Goal: Communication & Community: Connect with others

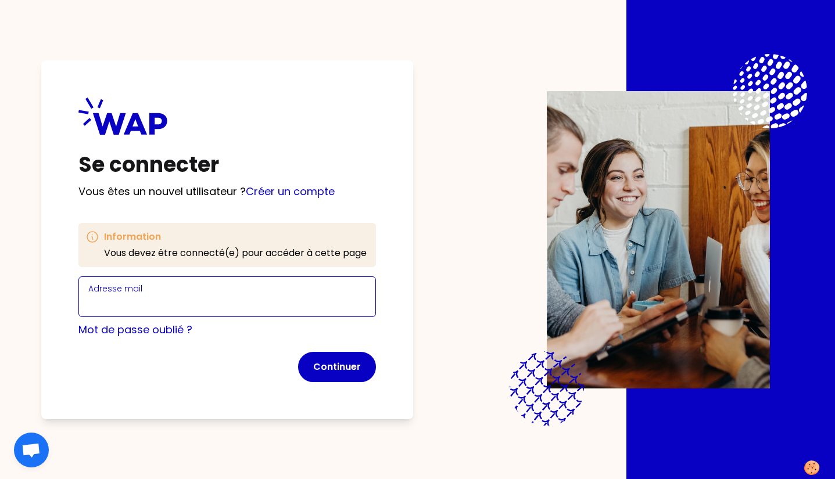
click at [239, 305] on input "Adresse mail" at bounding box center [227, 304] width 278 height 16
type input "[PERSON_NAME][EMAIL_ADDRESS][DOMAIN_NAME]"
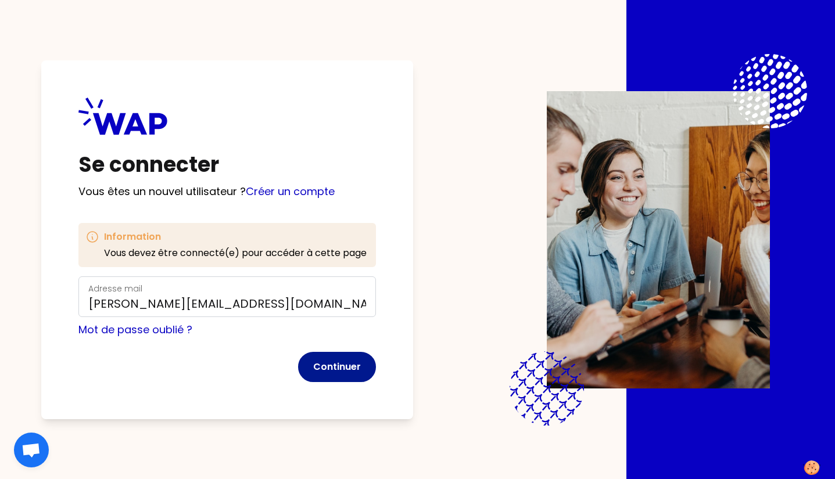
click at [355, 377] on button "Continuer" at bounding box center [337, 367] width 78 height 30
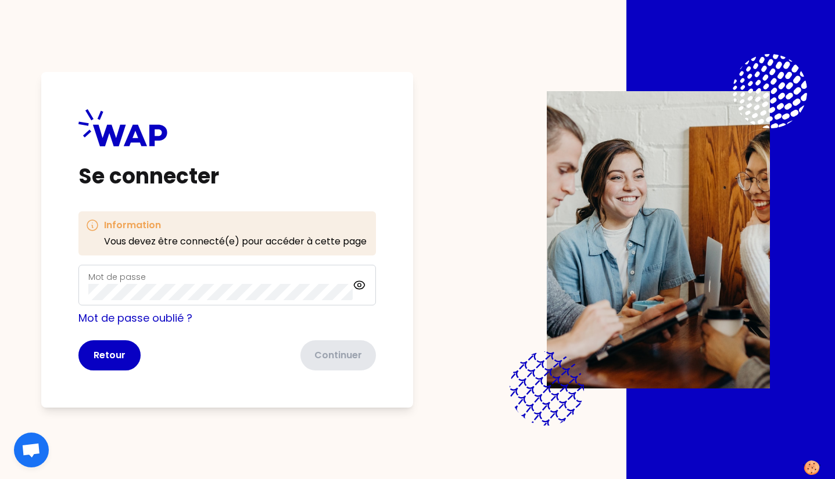
click at [152, 282] on div "Mot de passe" at bounding box center [220, 285] width 264 height 30
click at [336, 350] on button "Continuer" at bounding box center [337, 356] width 78 height 30
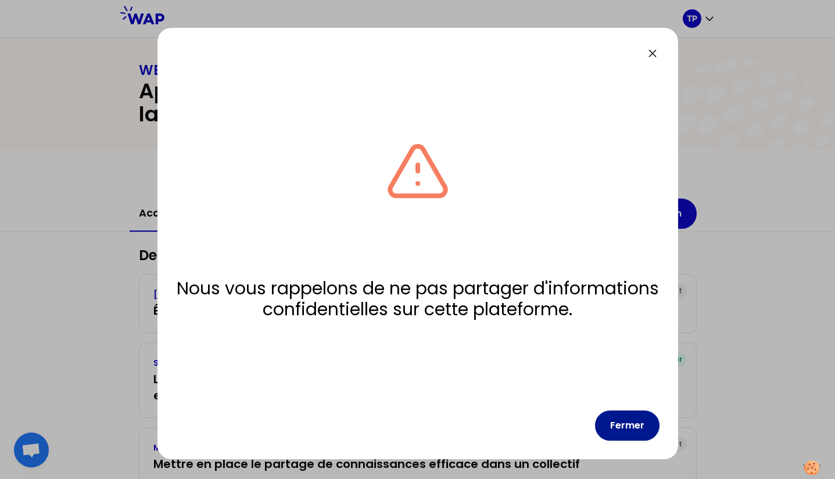
click at [621, 425] on button "Fermer" at bounding box center [627, 426] width 65 height 30
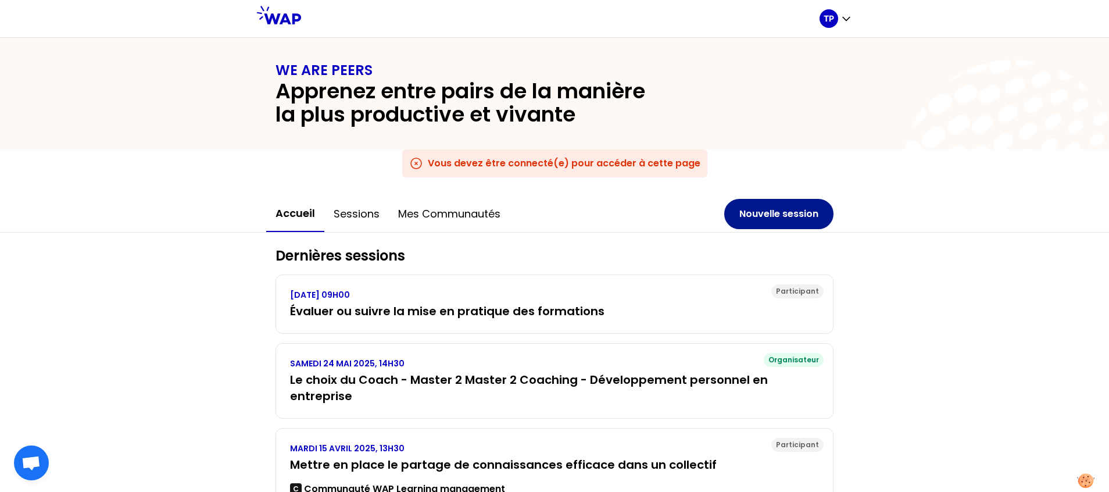
click at [766, 208] on button "Nouvelle session" at bounding box center [778, 214] width 109 height 30
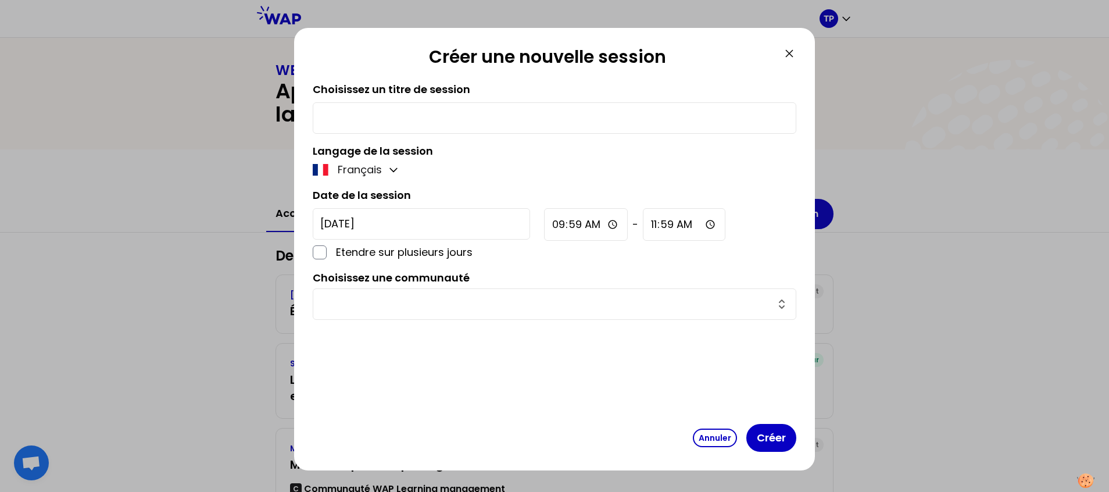
click at [373, 116] on input "text" at bounding box center [554, 118] width 468 height 16
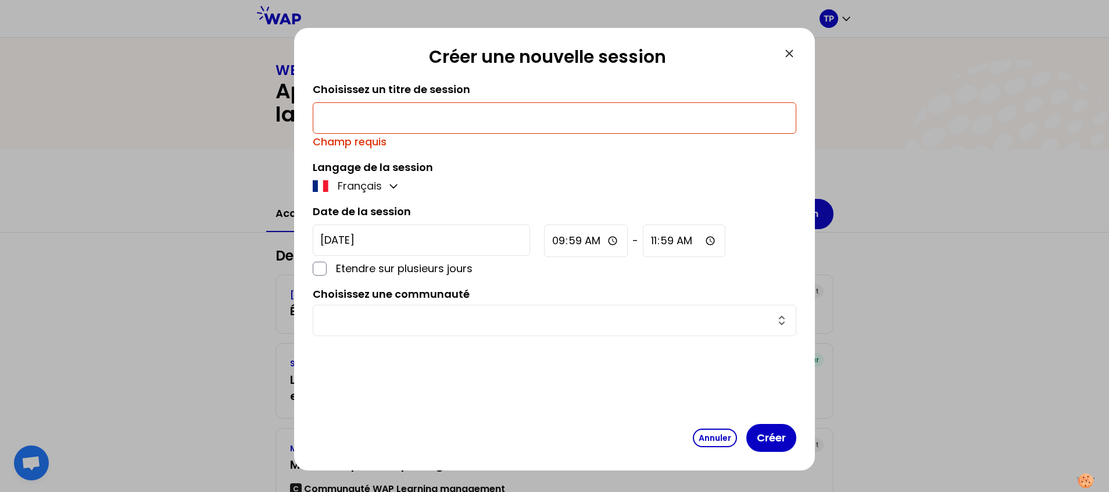
paste input "Academy & College Managers Community"
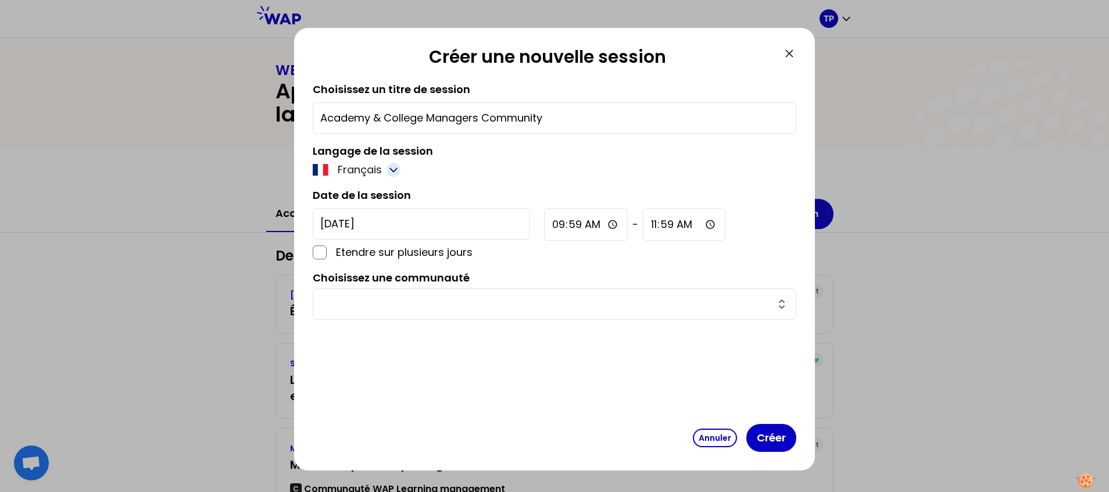
type input "Academy & College Managers Community"
click at [395, 174] on icon "button" at bounding box center [394, 170] width 12 height 12
click at [387, 191] on span "Anglais" at bounding box center [372, 198] width 38 height 16
click at [406, 225] on input "[DATE]" at bounding box center [421, 223] width 217 height 31
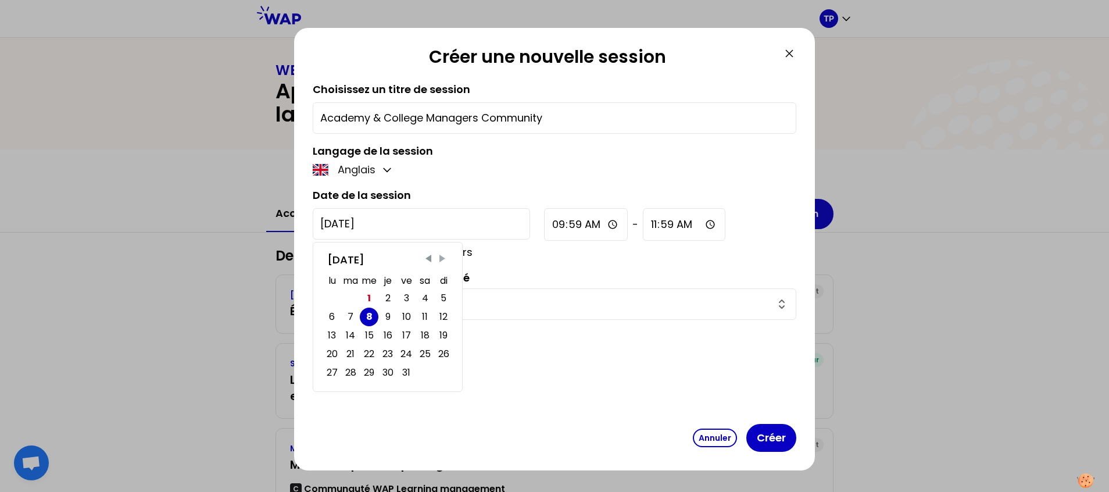
click at [443, 261] on span "Next Month" at bounding box center [442, 259] width 12 height 12
click at [356, 369] on div "25" at bounding box center [350, 372] width 11 height 16
type input "[DATE]"
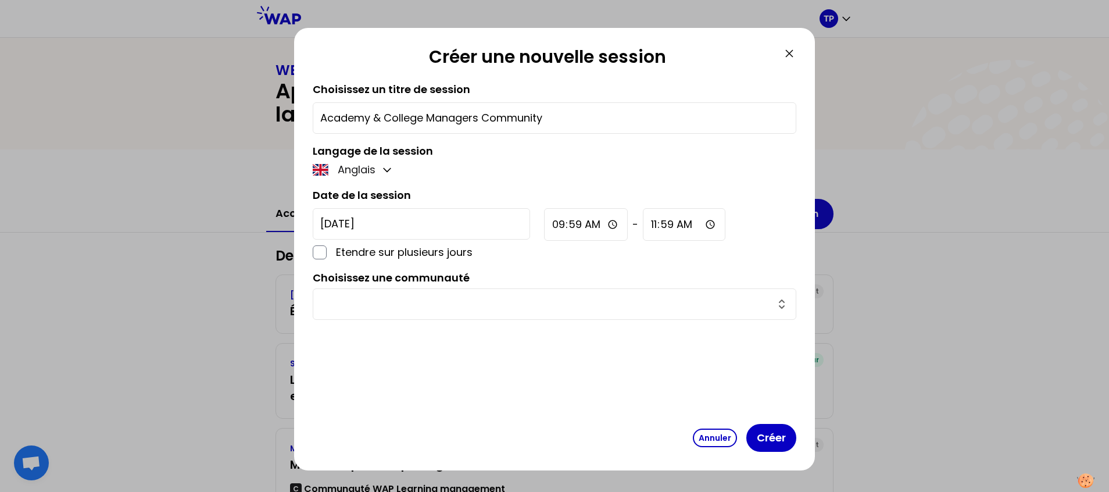
click at [544, 222] on input "09:59" at bounding box center [586, 224] width 84 height 33
click at [544, 223] on input "09:59" at bounding box center [586, 224] width 84 height 33
click at [544, 231] on input "08:00" at bounding box center [586, 224] width 84 height 33
type input "08:30"
click at [643, 225] on input "11:59" at bounding box center [684, 224] width 83 height 33
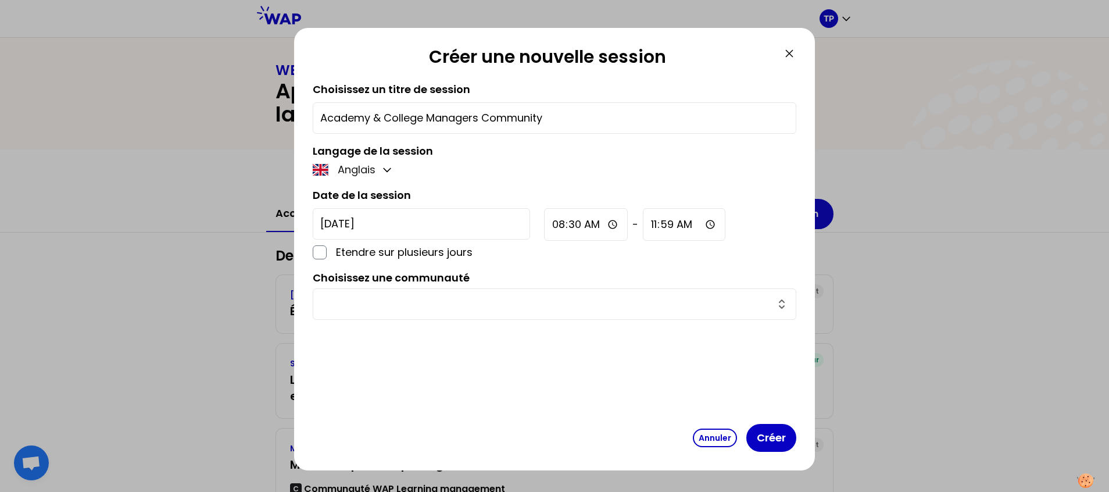
type input "11:00"
click at [671, 219] on div "[DATE] Etendre sur plusieurs jours 08:30 - 11:00" at bounding box center [555, 234] width 484 height 52
click at [523, 307] on input "text" at bounding box center [547, 304] width 454 height 16
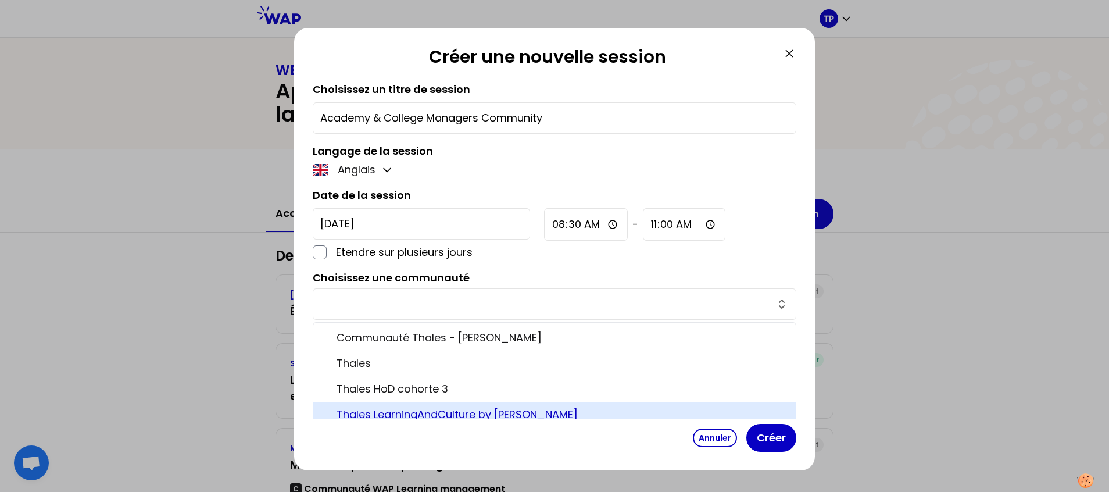
scroll to position [11, 0]
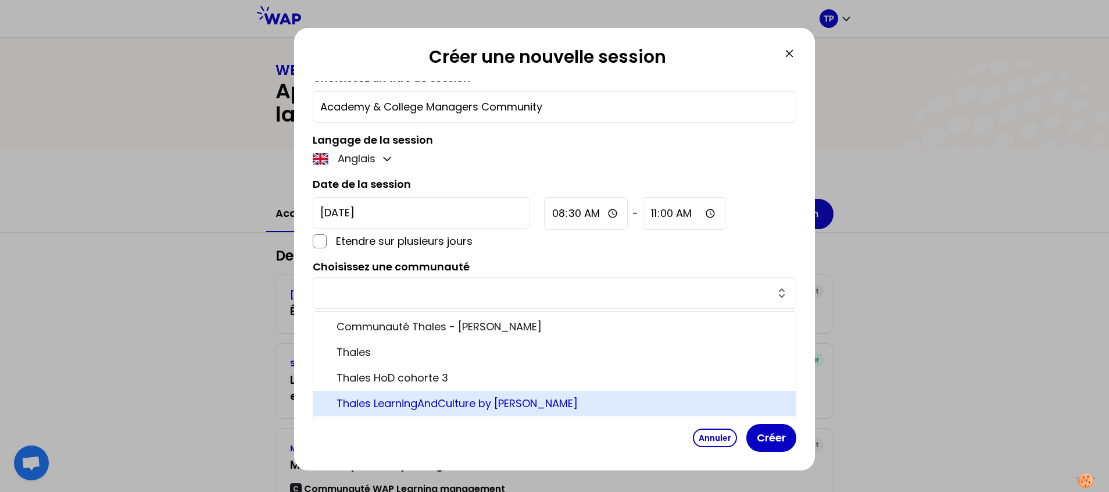
click at [500, 405] on span "Thales LearningAndCulture by [PERSON_NAME]" at bounding box center [562, 403] width 450 height 16
type input "Thales LearningAndCulture by [PERSON_NAME]"
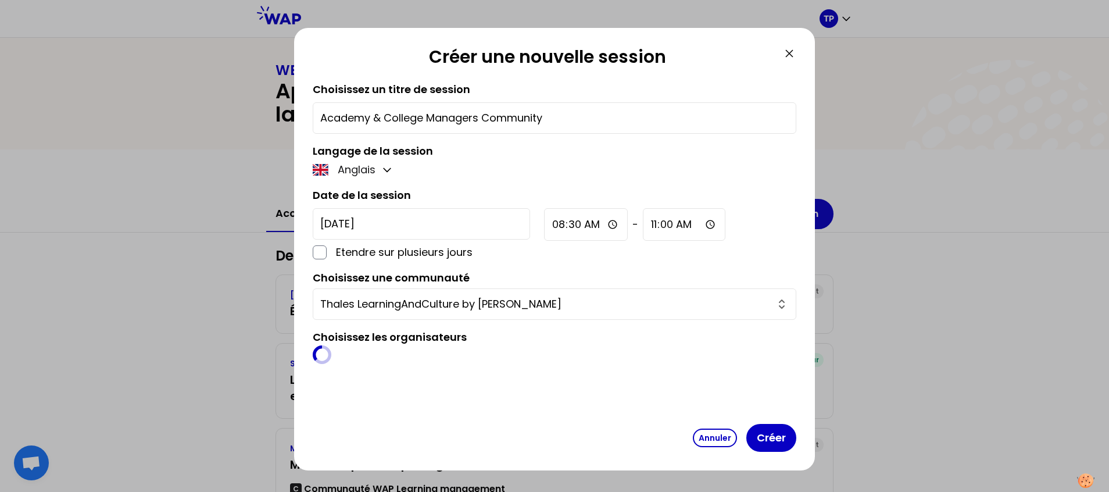
scroll to position [0, 0]
click at [482, 362] on input "button" at bounding box center [565, 358] width 438 height 16
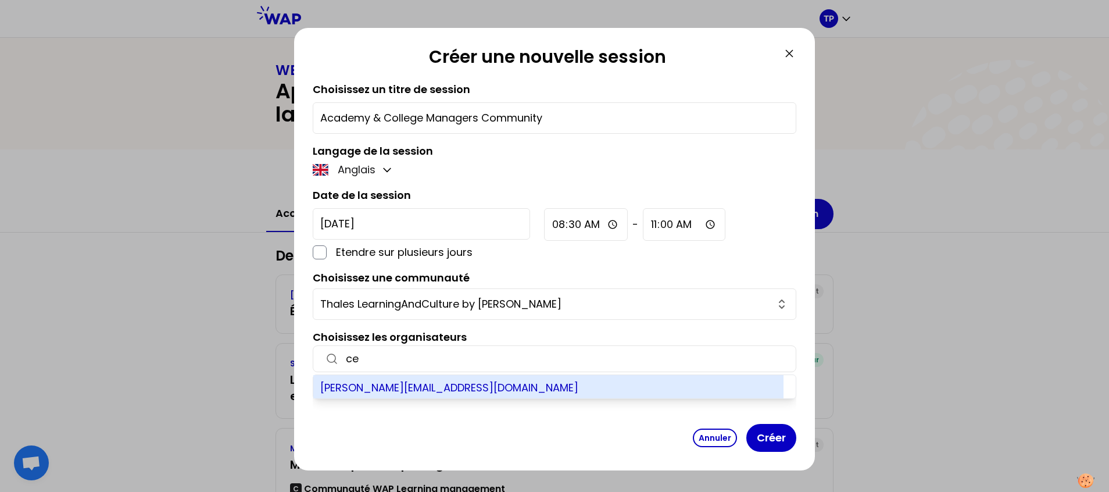
type input "ce"
click at [441, 389] on div "[PERSON_NAME][EMAIL_ADDRESS][DOMAIN_NAME]" at bounding box center [548, 386] width 470 height 23
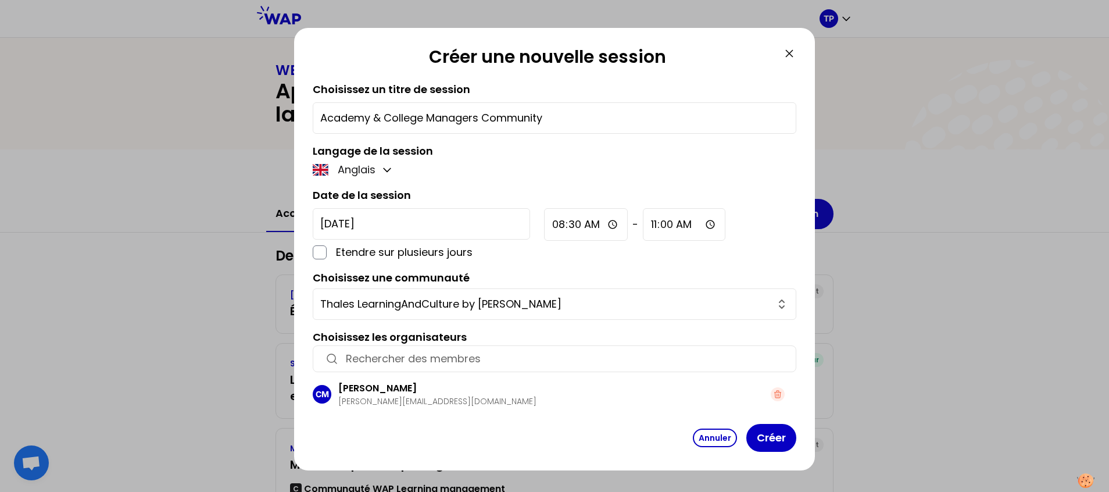
click at [520, 355] on input "button" at bounding box center [565, 358] width 438 height 16
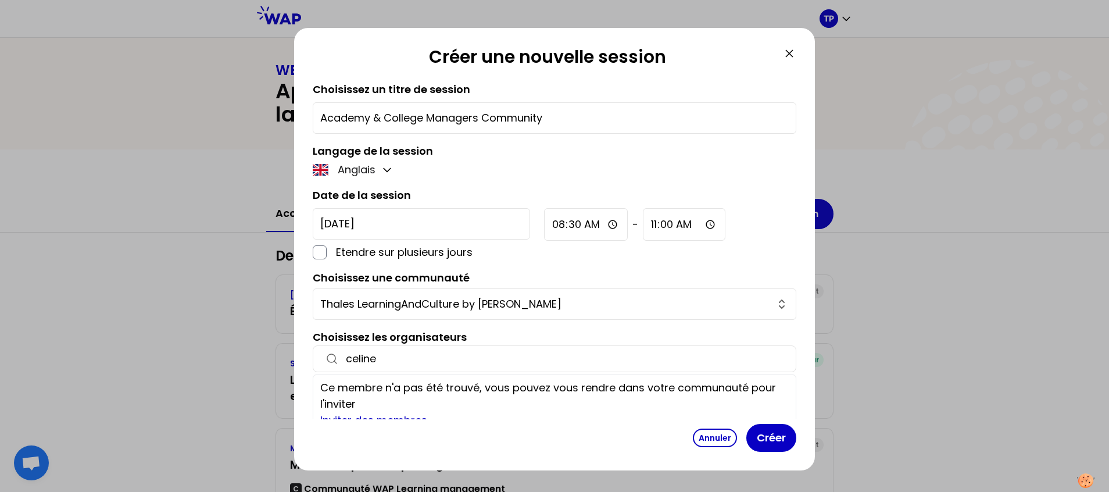
scroll to position [15, 0]
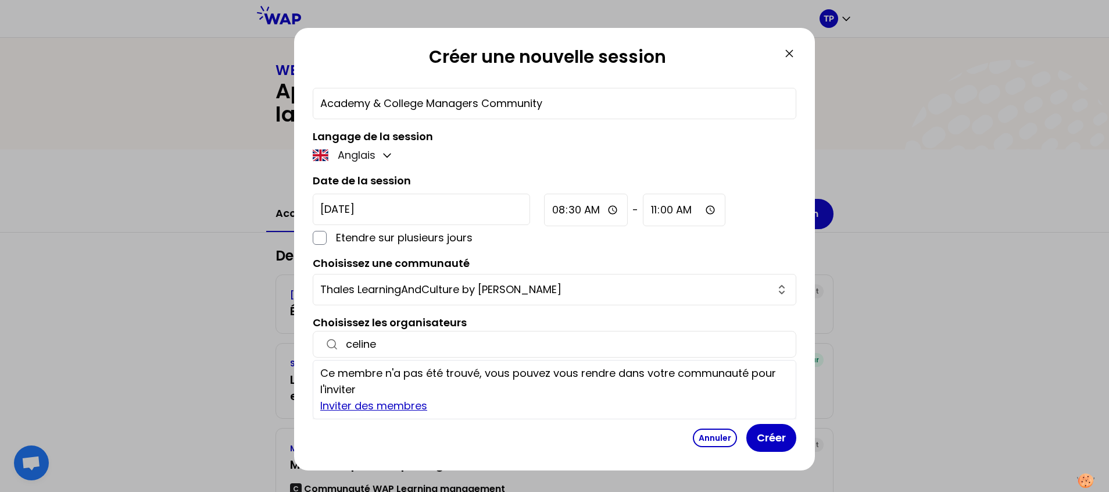
click at [416, 405] on link "Inviter des membres" at bounding box center [373, 405] width 107 height 15
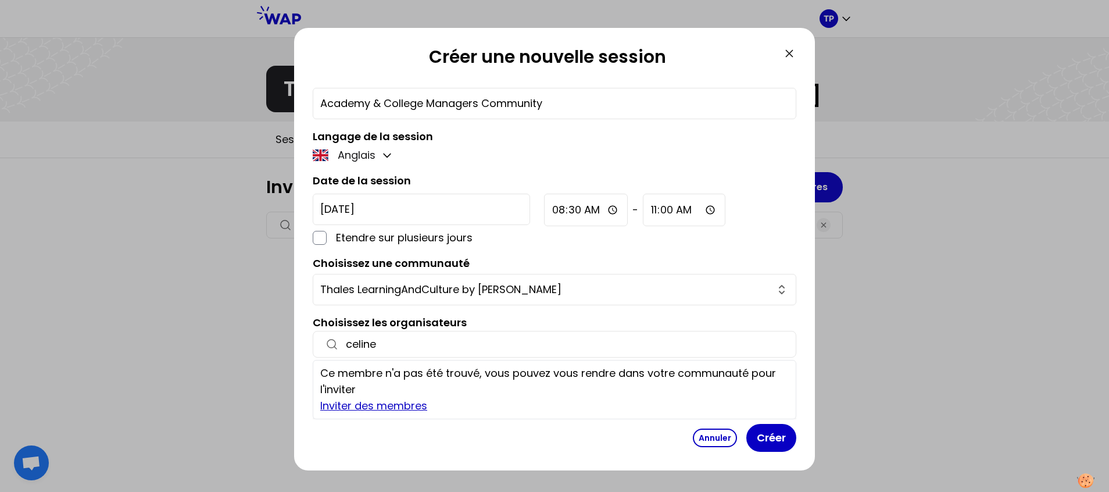
click at [408, 401] on link "Inviter des membres" at bounding box center [373, 405] width 107 height 15
click at [382, 349] on input "celine" at bounding box center [565, 344] width 438 height 16
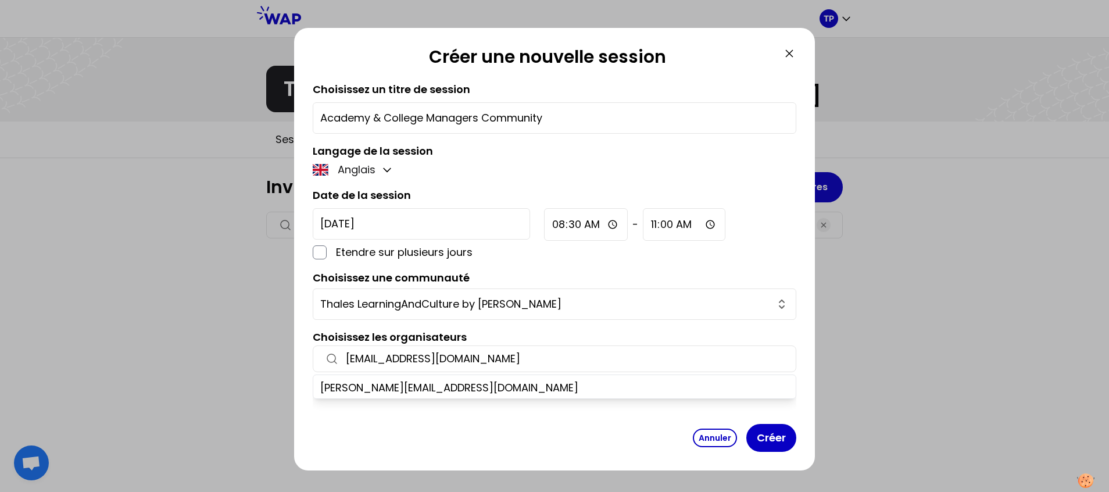
click at [617, 365] on input "[EMAIL_ADDRESS][DOMAIN_NAME]" at bounding box center [565, 358] width 438 height 16
type input "[EMAIL_ADDRESS][DOMAIN_NAME]"
click at [336, 360] on icon at bounding box center [332, 359] width 14 height 14
click at [780, 425] on button "Créer" at bounding box center [771, 438] width 50 height 28
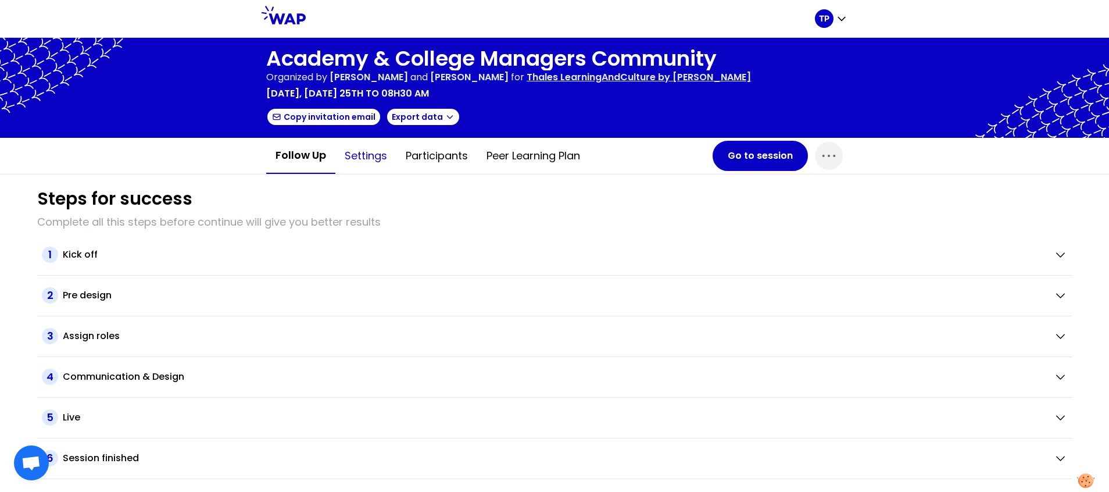
click at [377, 159] on button "Settings" at bounding box center [365, 155] width 61 height 35
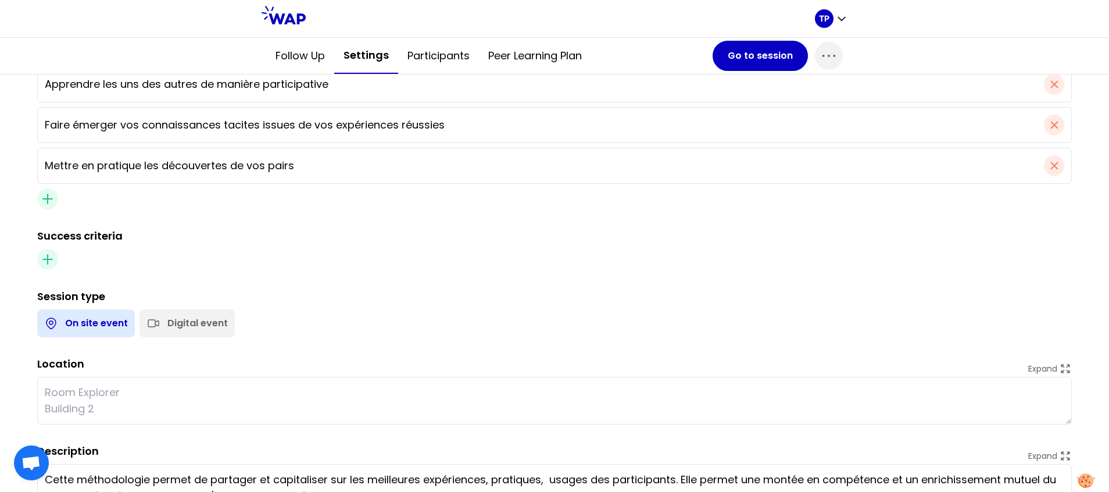
scroll to position [410, 0]
click at [197, 324] on div "Digital event" at bounding box center [197, 323] width 60 height 14
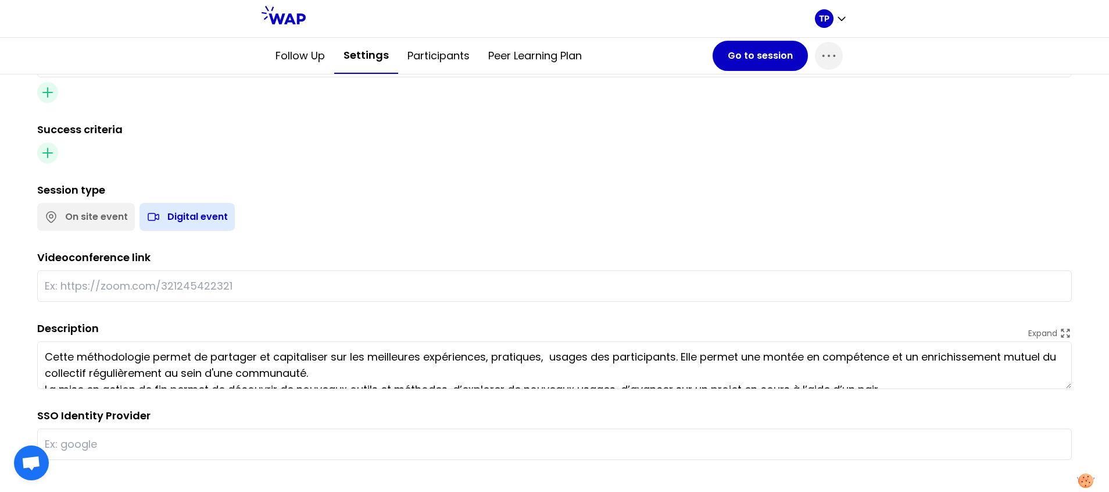
scroll to position [521, 0]
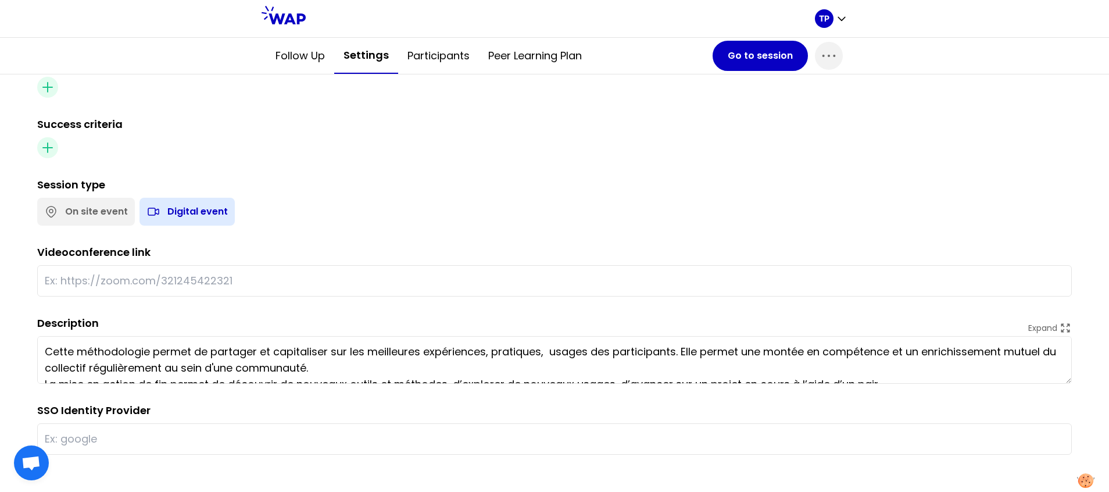
click at [144, 442] on input "text" at bounding box center [554, 439] width 1019 height 16
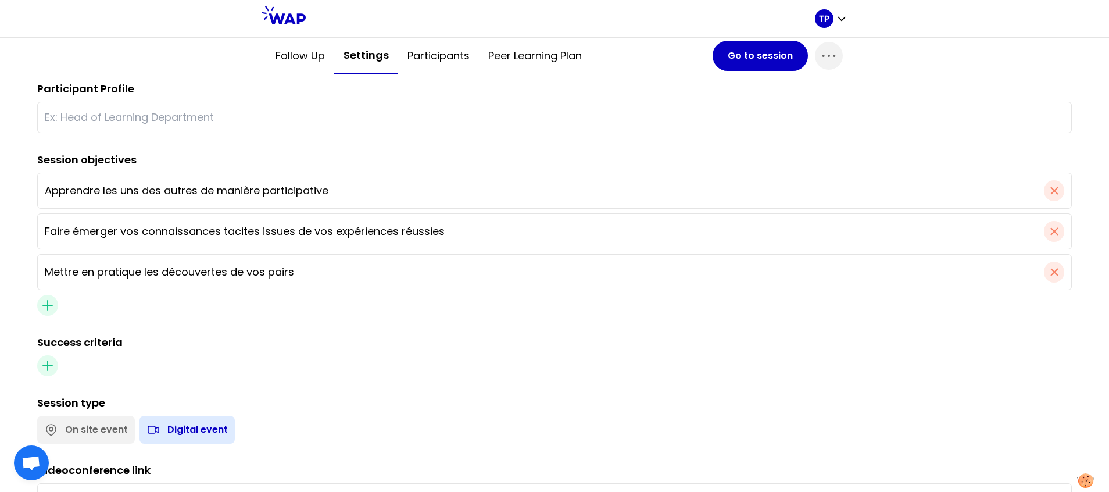
scroll to position [0, 0]
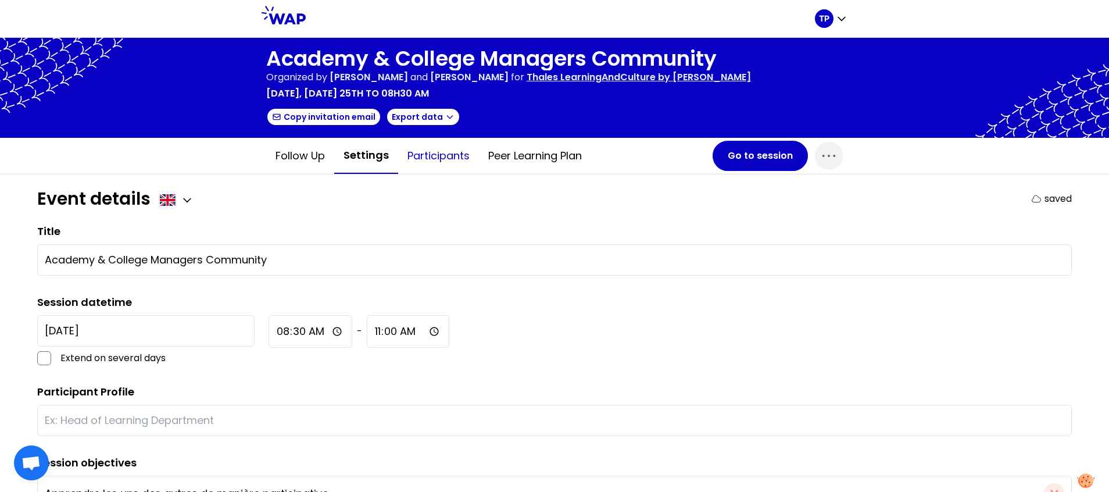
click at [423, 153] on button "Participants" at bounding box center [438, 155] width 81 height 35
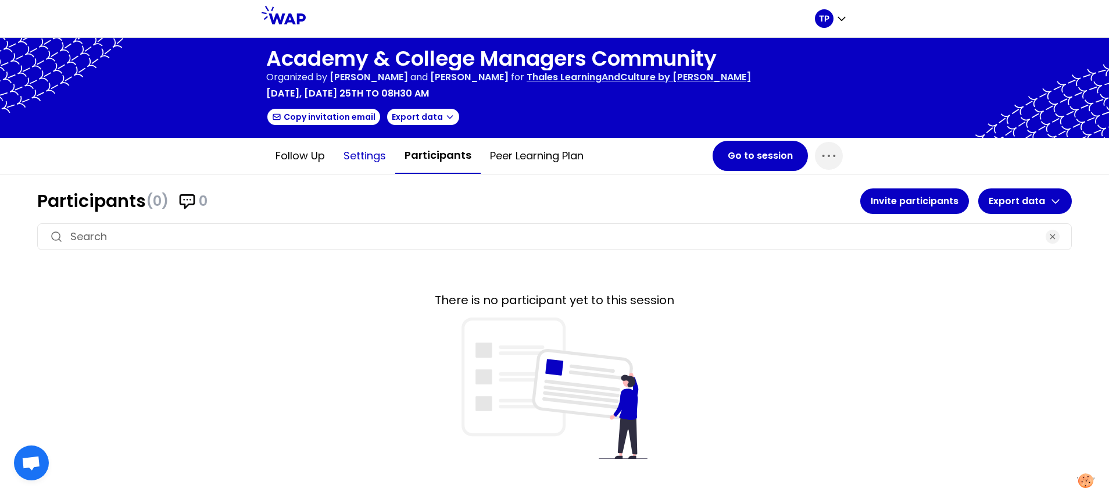
click at [366, 155] on button "Settings" at bounding box center [364, 155] width 61 height 35
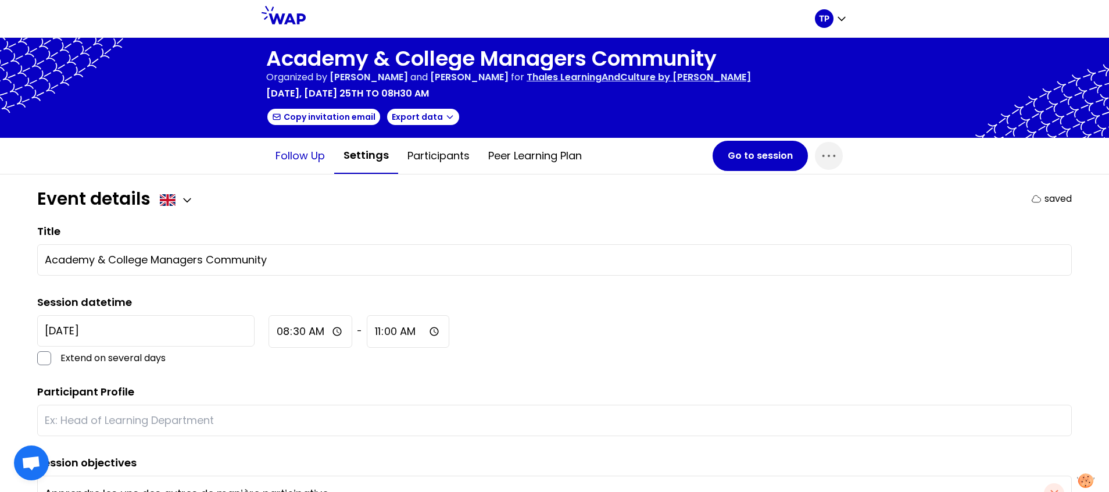
click at [308, 153] on button "Follow up" at bounding box center [300, 155] width 68 height 35
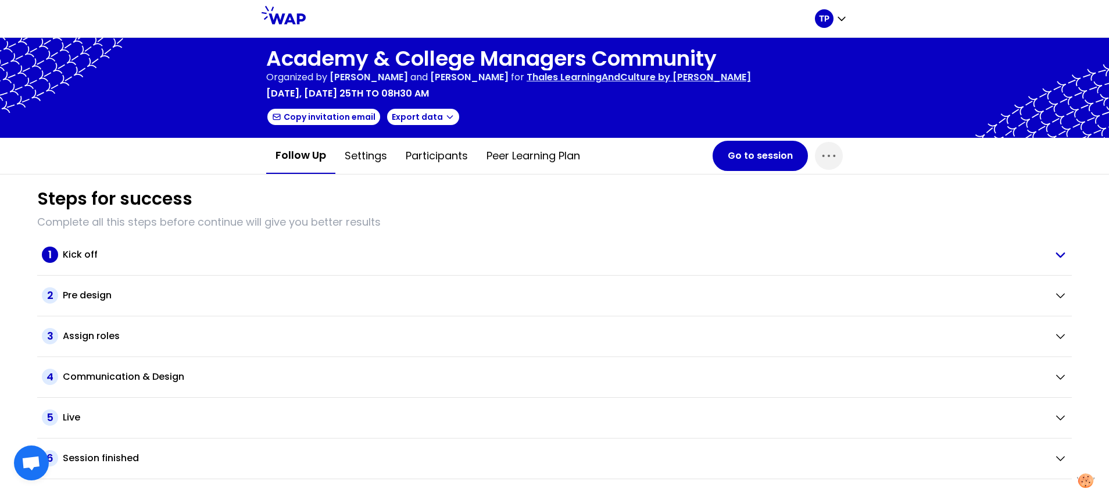
click at [106, 257] on div "Kick off" at bounding box center [554, 255] width 982 height 14
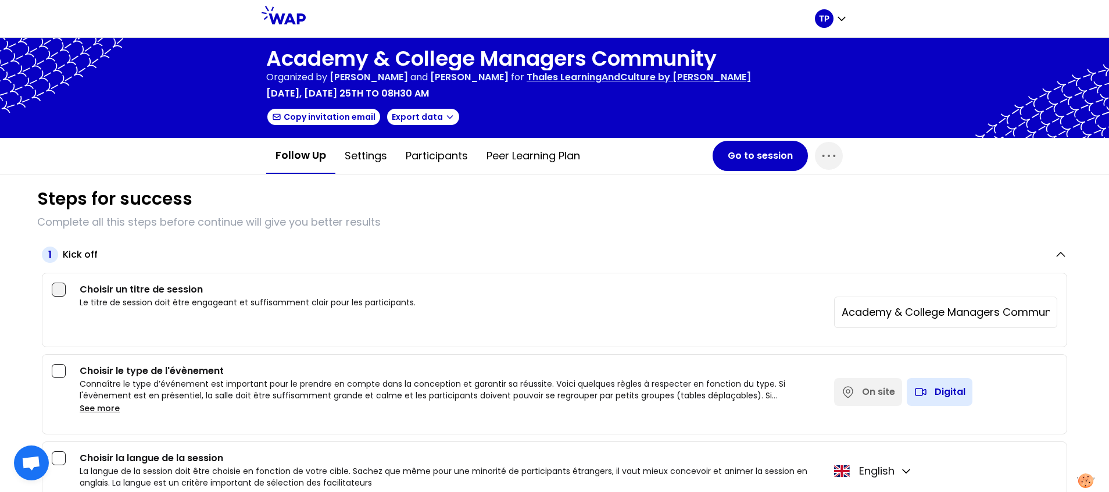
click at [59, 293] on div at bounding box center [59, 289] width 14 height 14
click at [59, 368] on div at bounding box center [59, 371] width 14 height 14
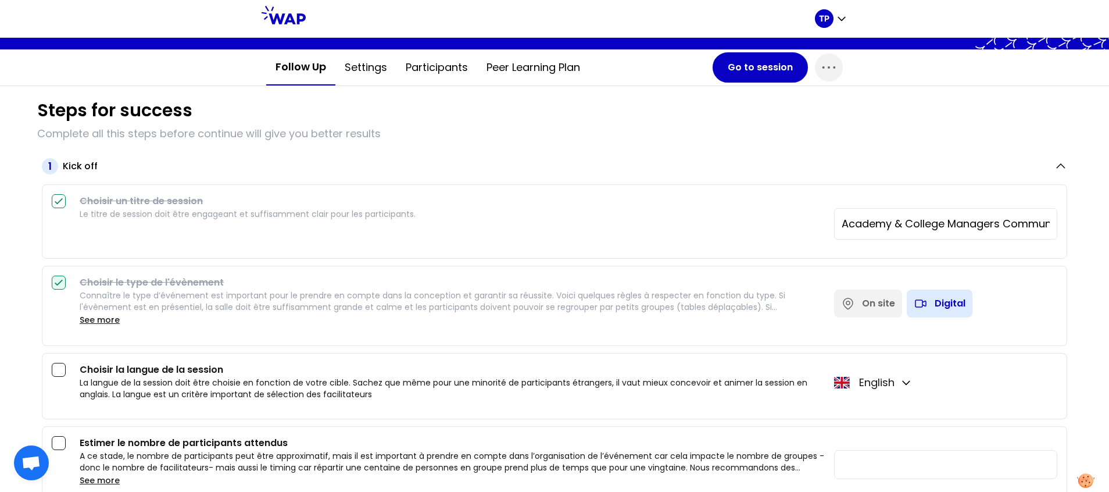
scroll to position [92, 0]
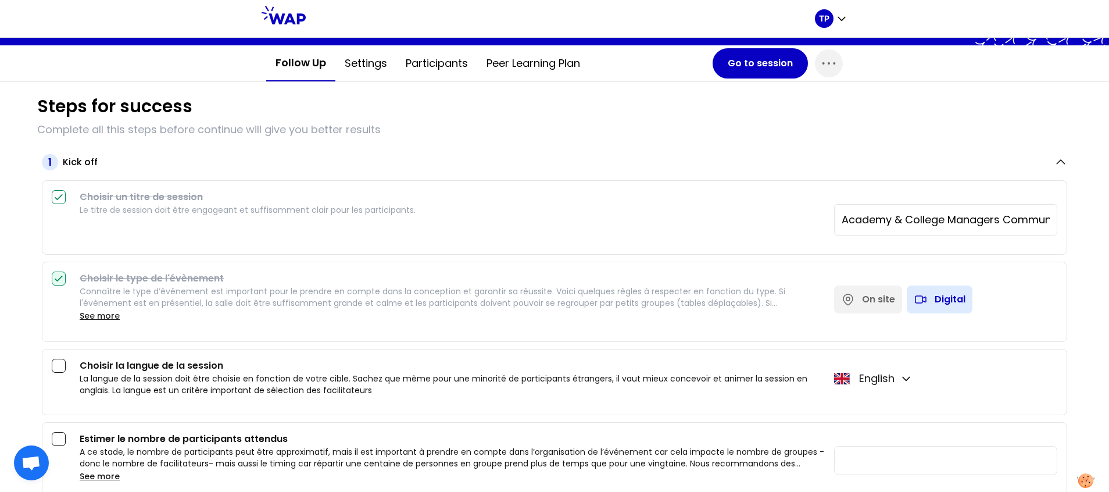
click at [59, 368] on div at bounding box center [59, 366] width 14 height 14
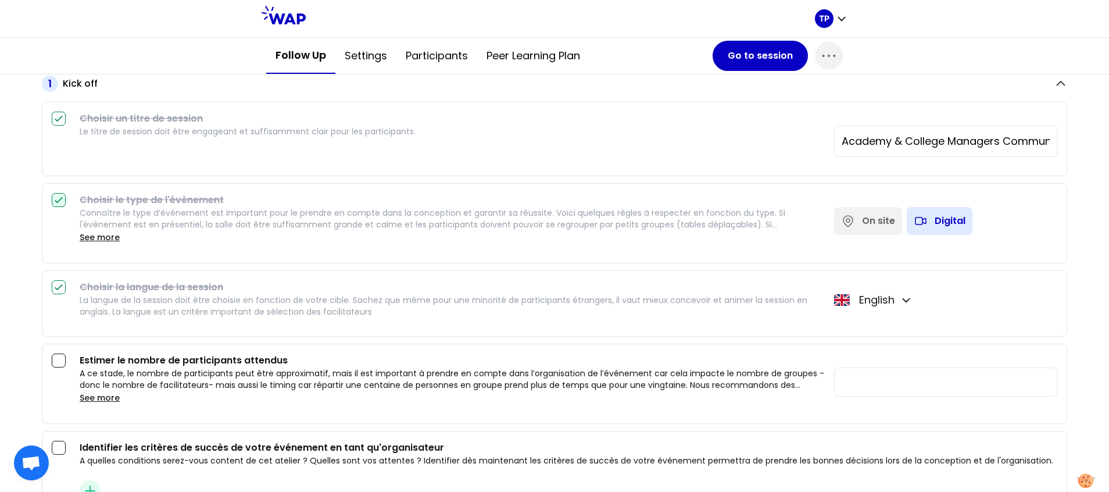
scroll to position [172, 0]
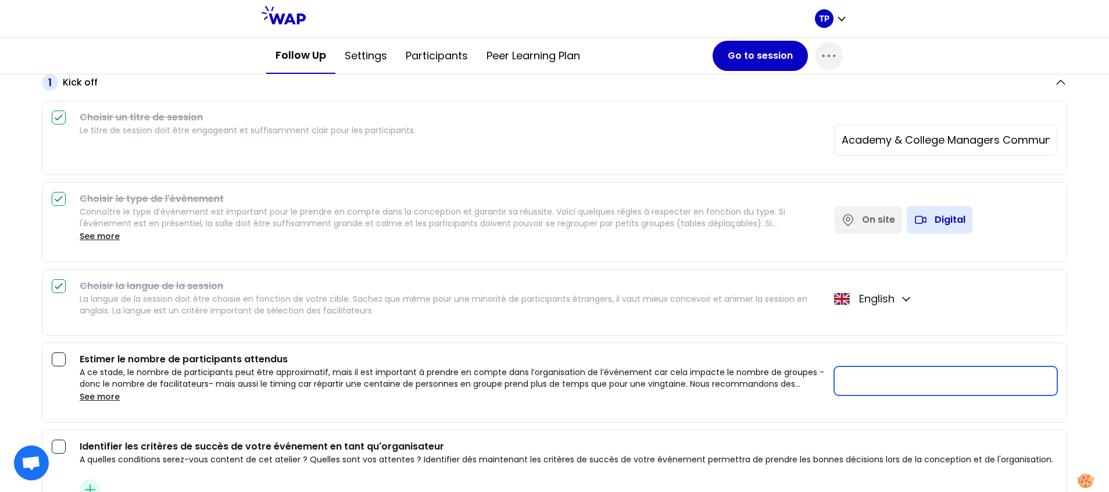
click at [835, 373] on input "number" at bounding box center [945, 380] width 223 height 29
type input "30"
click at [782, 394] on div "A ce stade, le nombre de participants peut être approximatif, mais il est impor…" at bounding box center [452, 384] width 745 height 37
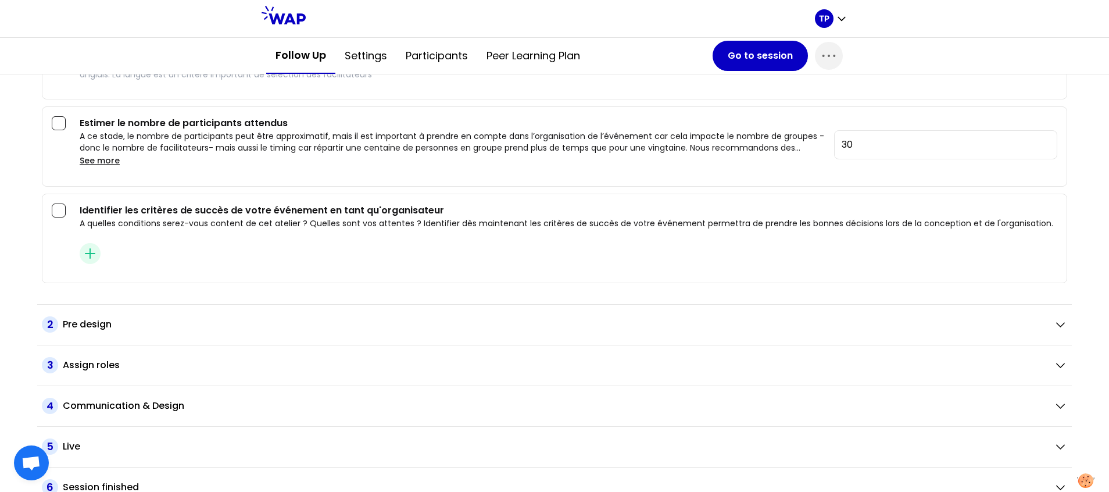
scroll to position [424, 0]
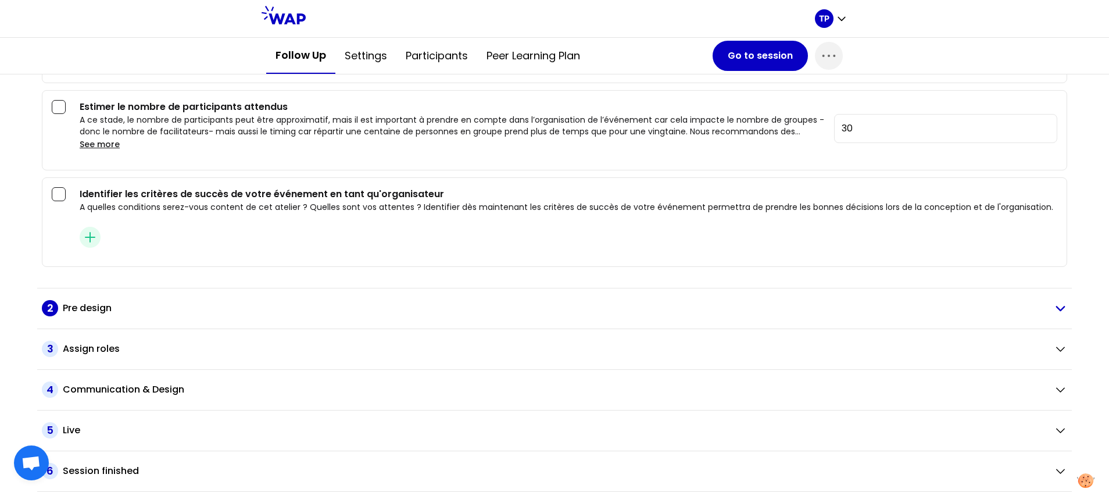
click at [111, 308] on h2 "Pre design" at bounding box center [87, 308] width 49 height 14
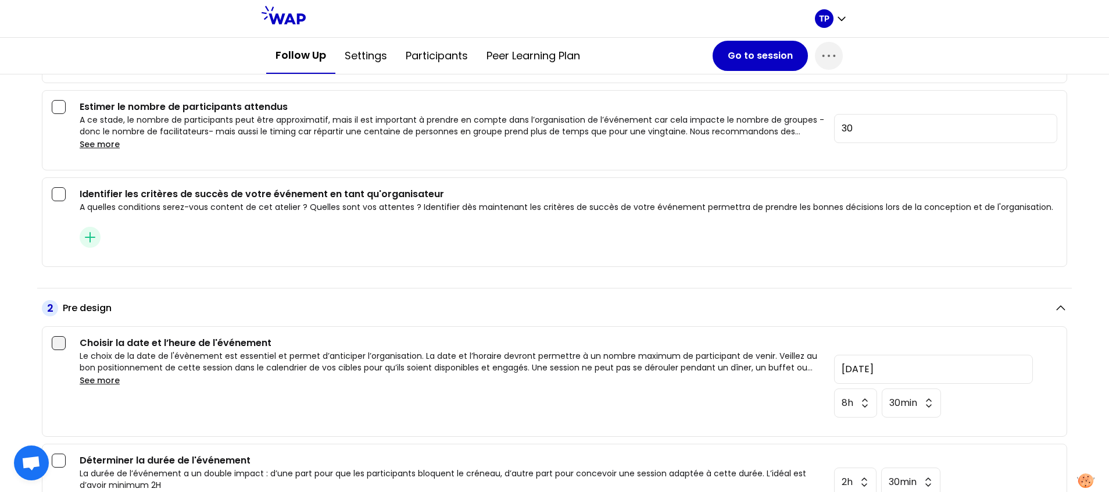
click at [63, 341] on div at bounding box center [59, 343] width 14 height 14
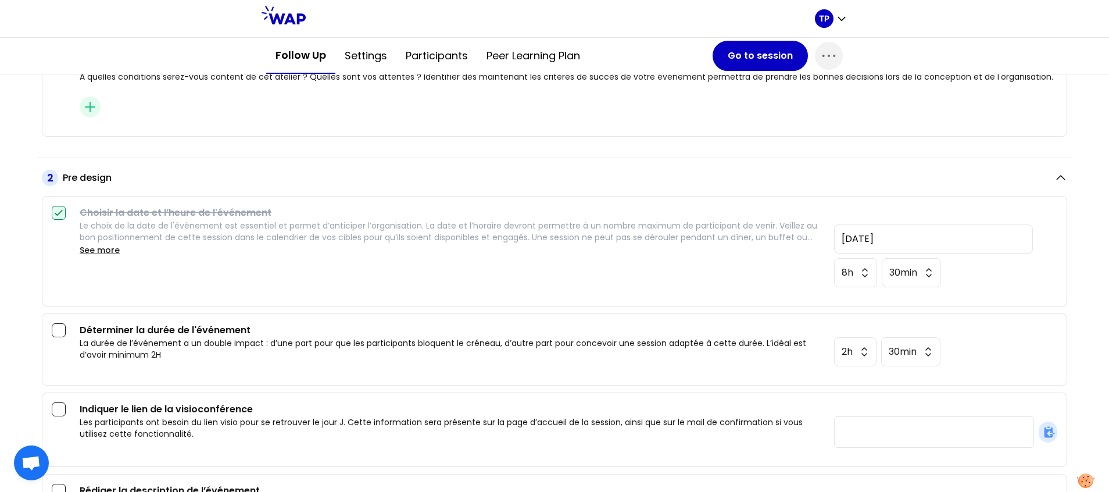
scroll to position [556, 0]
click at [62, 333] on div at bounding box center [59, 328] width 14 height 14
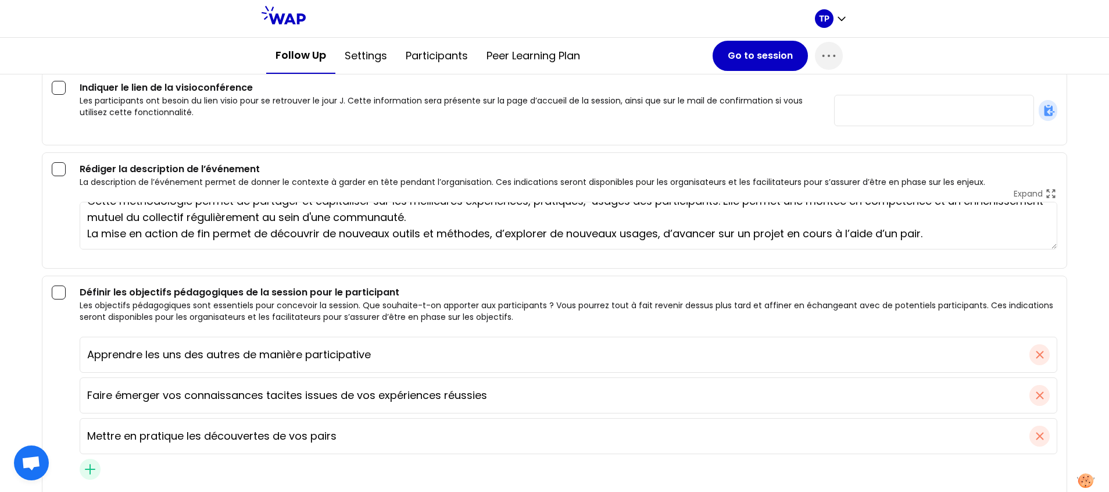
scroll to position [877, 0]
click at [288, 360] on input "Apprendre les uns des autres de manière participative" at bounding box center [558, 353] width 942 height 16
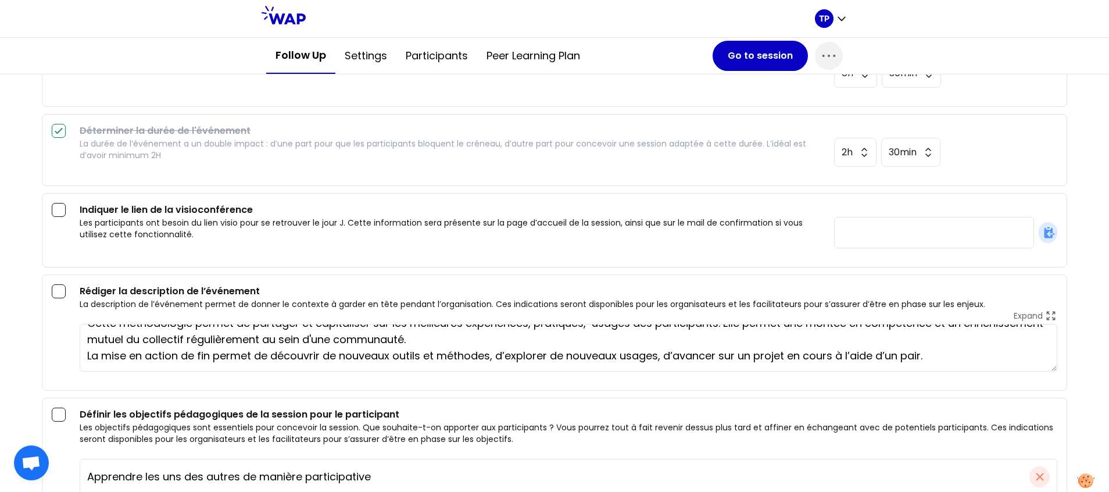
scroll to position [0, 0]
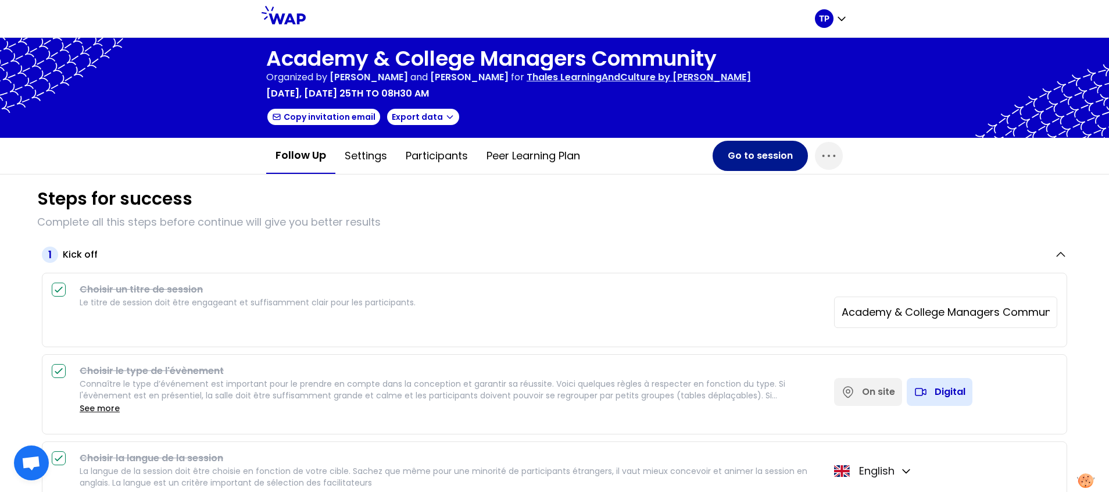
click at [768, 153] on button "Go to session" at bounding box center [760, 156] width 95 height 30
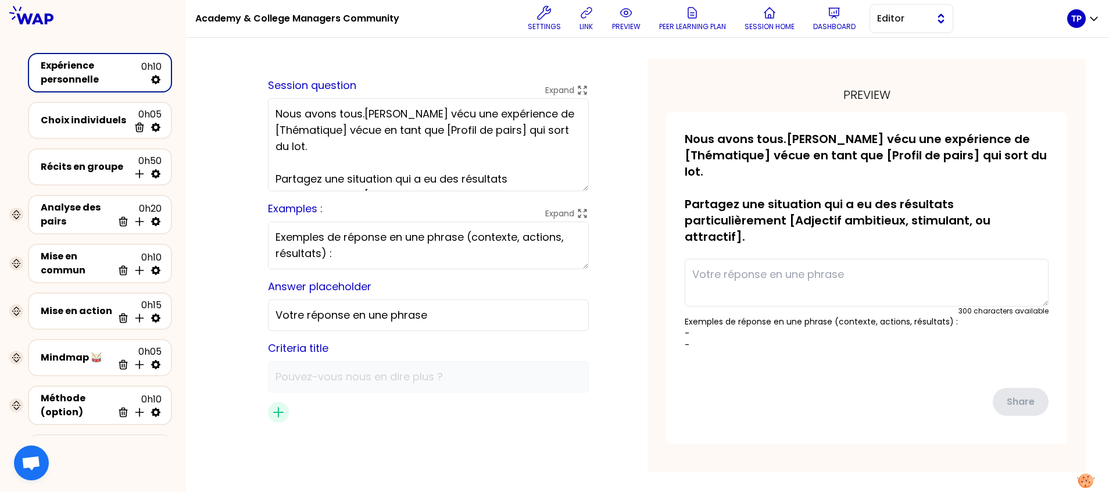
click at [835, 25] on span "Editor" at bounding box center [903, 19] width 52 height 14
click at [835, 67] on span "Facilitator" at bounding box center [918, 66] width 50 height 14
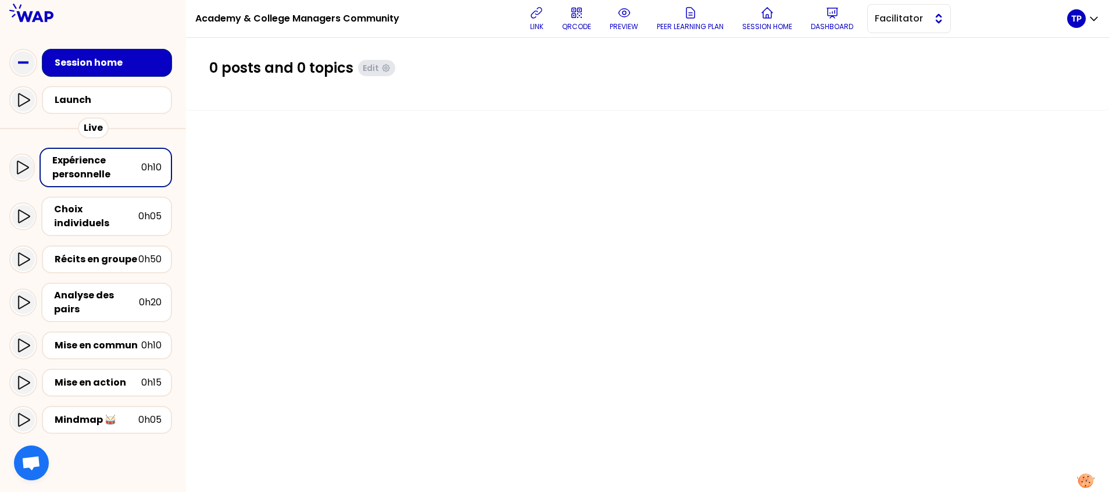
click at [835, 24] on span "Facilitator" at bounding box center [901, 19] width 52 height 14
click at [835, 44] on span "Editor" at bounding box center [916, 48] width 50 height 14
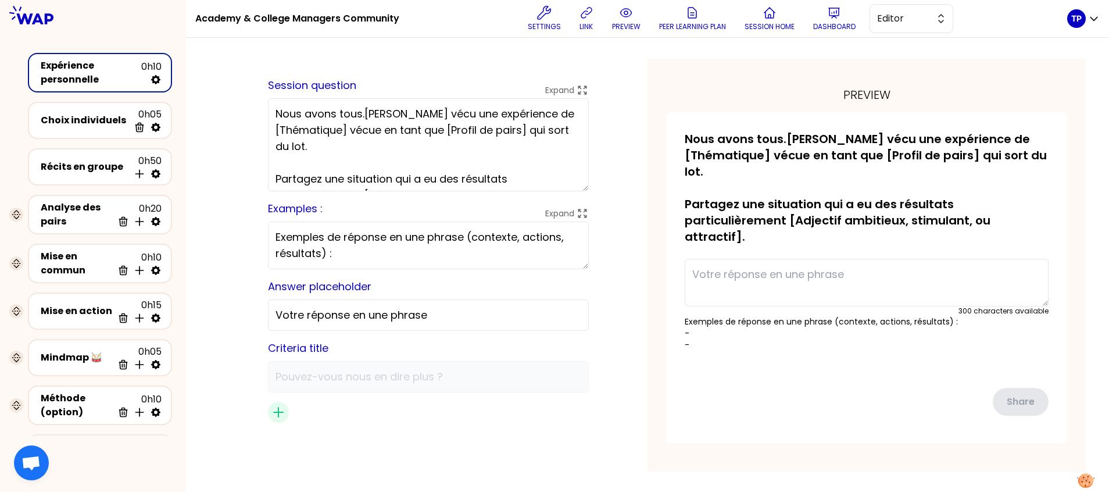
click at [564, 141] on div "saved Session question Expand Nous avons tous.[PERSON_NAME] vécu une expérience…" at bounding box center [428, 265] width 438 height 413
drag, startPoint x: 528, startPoint y: 164, endPoint x: 295, endPoint y: 92, distance: 243.9
click at [295, 92] on div "saved Session question Expand Nous avons tous.[PERSON_NAME] vécu une expérience…" at bounding box center [428, 265] width 438 height 413
paste textarea "« Vous avez tous et toutes mis en œuvre des solutions d’apprentissage qui ont n…"
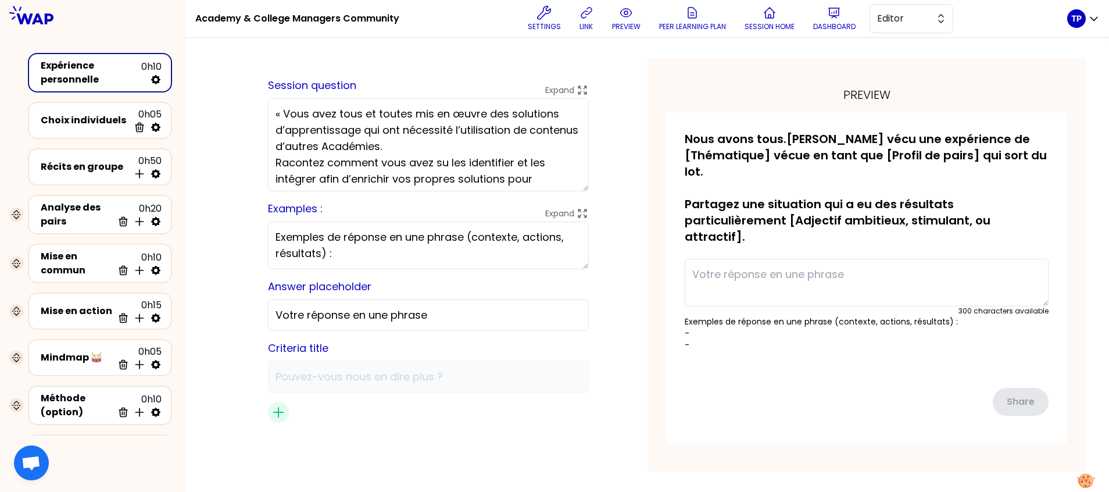
scroll to position [77, 0]
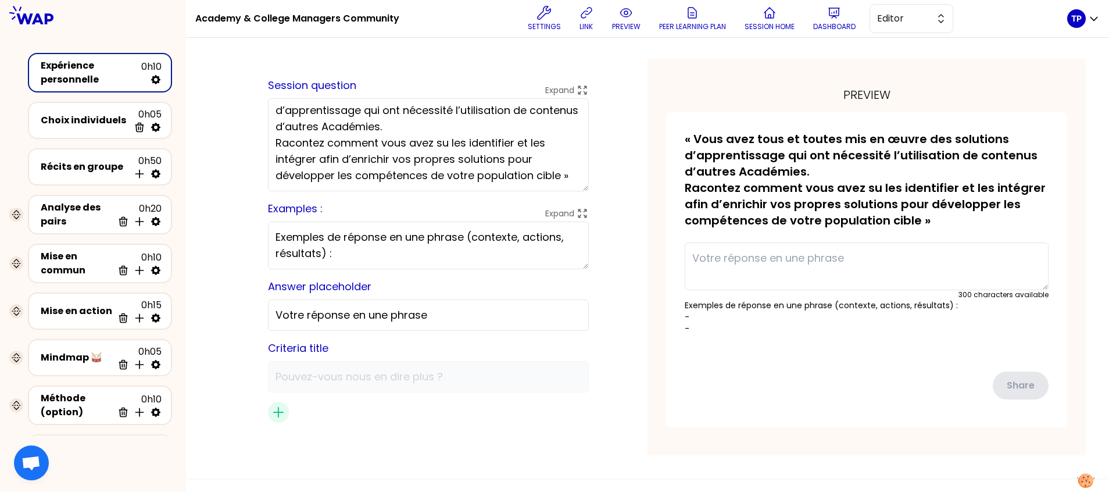
drag, startPoint x: 525, startPoint y: 163, endPoint x: 535, endPoint y: 162, distance: 10.5
click at [527, 163] on textarea "« Vous avez tous et toutes mis en œuvre des solutions d’apprentissage qui ont n…" at bounding box center [428, 144] width 321 height 93
click at [534, 164] on textarea "« Vous avez tous et toutes mis en œuvre des solutions d’apprentissage qui ont n…" at bounding box center [428, 144] width 321 height 93
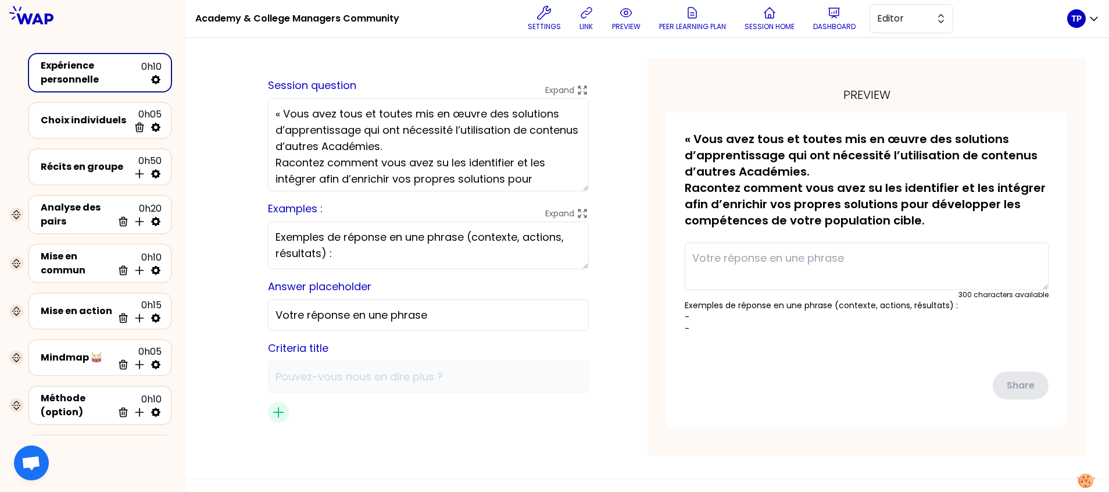
click at [330, 131] on textarea "« Vous avez tous et toutes mis en œuvre des solutions d’apprentissage qui ont n…" at bounding box center [428, 144] width 321 height 93
click at [330, 108] on textarea "Vous avez tous et toutes mis en œuvre des solutions d’apprentissage qui ont néc…" at bounding box center [428, 144] width 321 height 93
click at [317, 125] on textarea "Vous avez tous et toutes mis en œuvre des solutions d’apprentissage qui ont néc…" at bounding box center [428, 144] width 321 height 93
click at [325, 121] on textarea "Vous avez tous et toutes mis en œuvre des solutions d’apprentissage qui ont néc…" at bounding box center [428, 144] width 321 height 93
paste textarea "You have all implemented learning solutions that required content from other ac…"
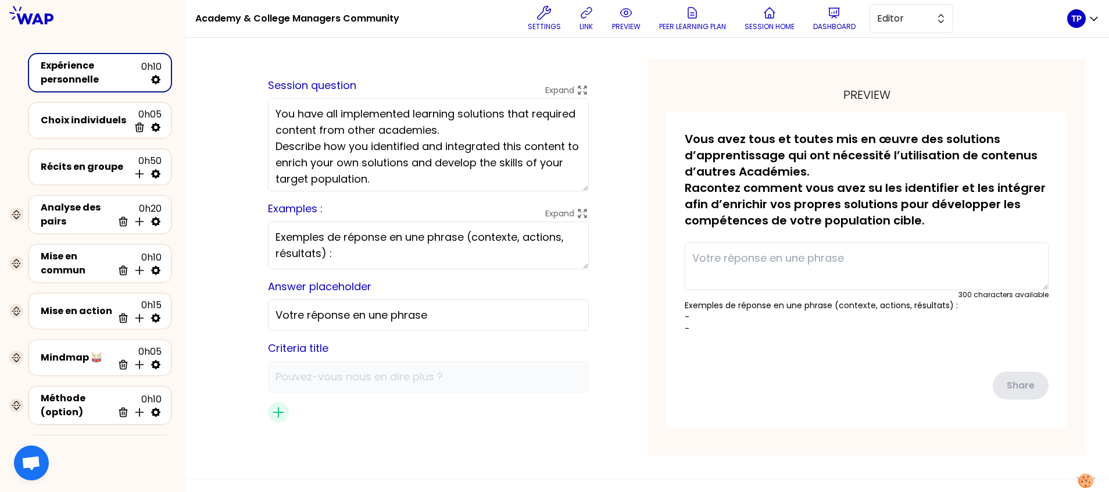
scroll to position [28, 0]
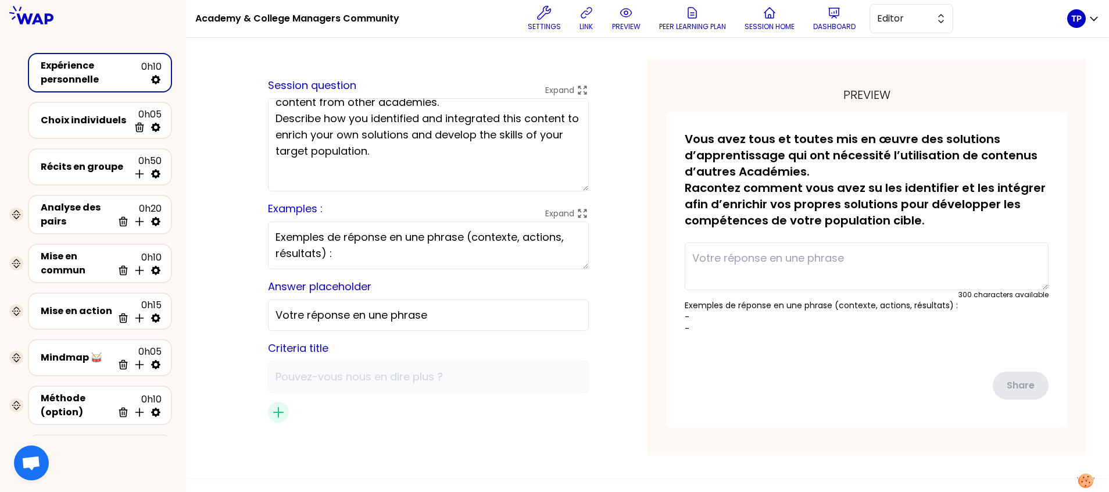
click at [360, 144] on textarea "You have all implemented learning solutions that required content from other ac…" at bounding box center [428, 144] width 321 height 93
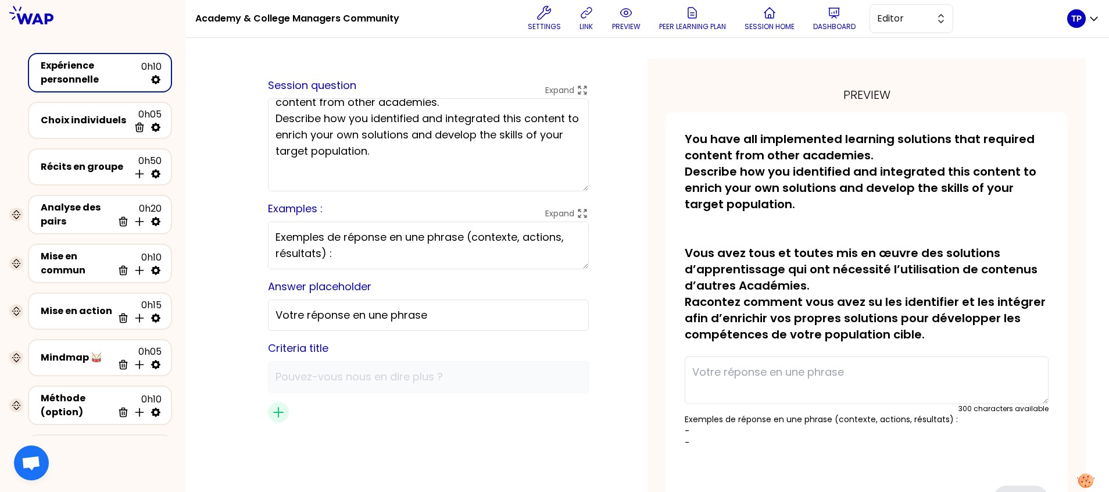
scroll to position [0, 0]
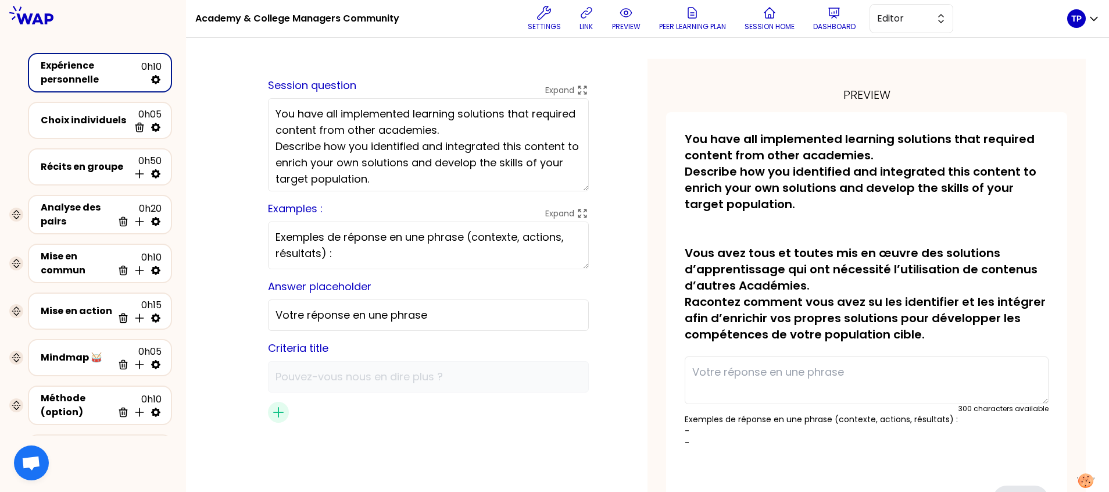
click at [424, 149] on textarea "You have all implemented learning solutions that required content from other ac…" at bounding box center [428, 144] width 321 height 93
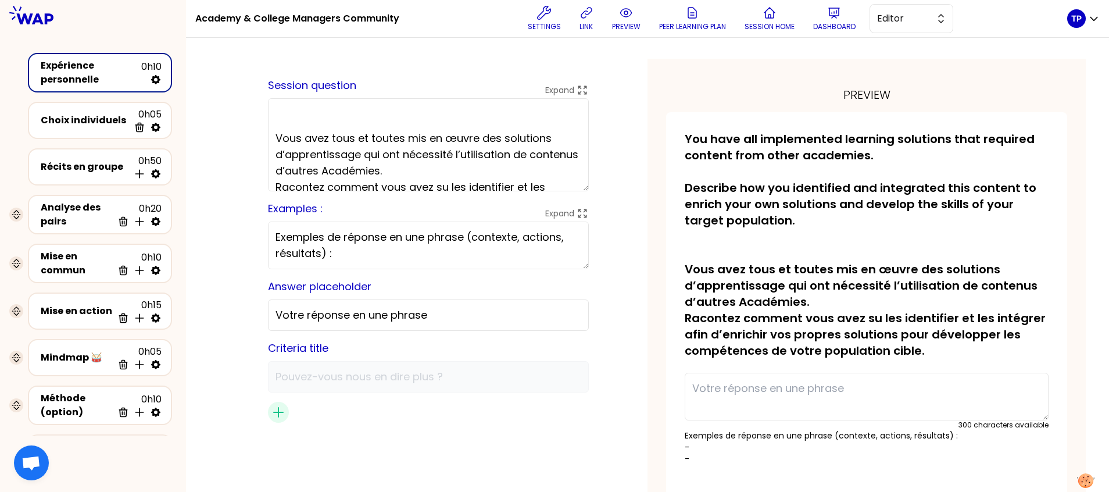
scroll to position [108, 0]
click at [416, 149] on textarea "You have all implemented learning solutions that required content from other ac…" at bounding box center [428, 144] width 321 height 93
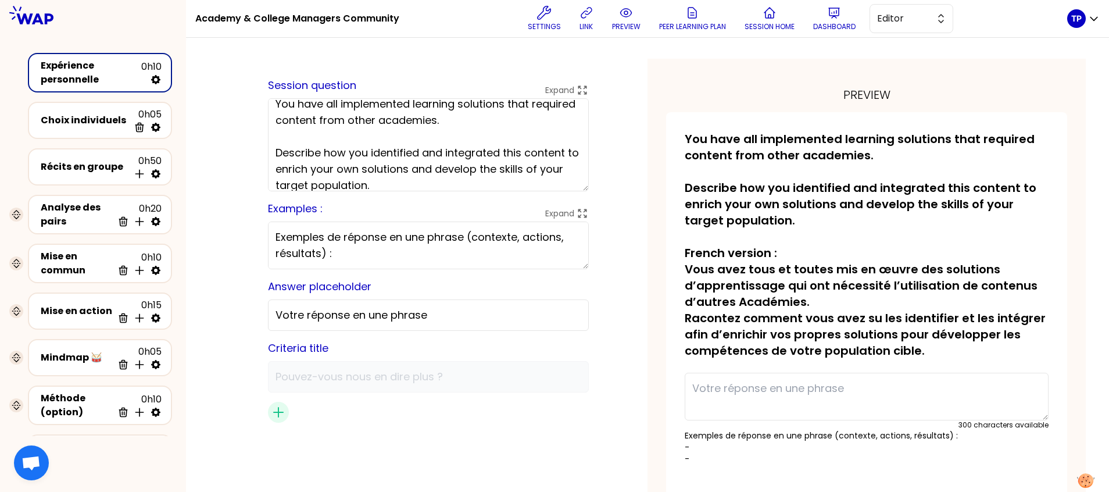
scroll to position [0, 0]
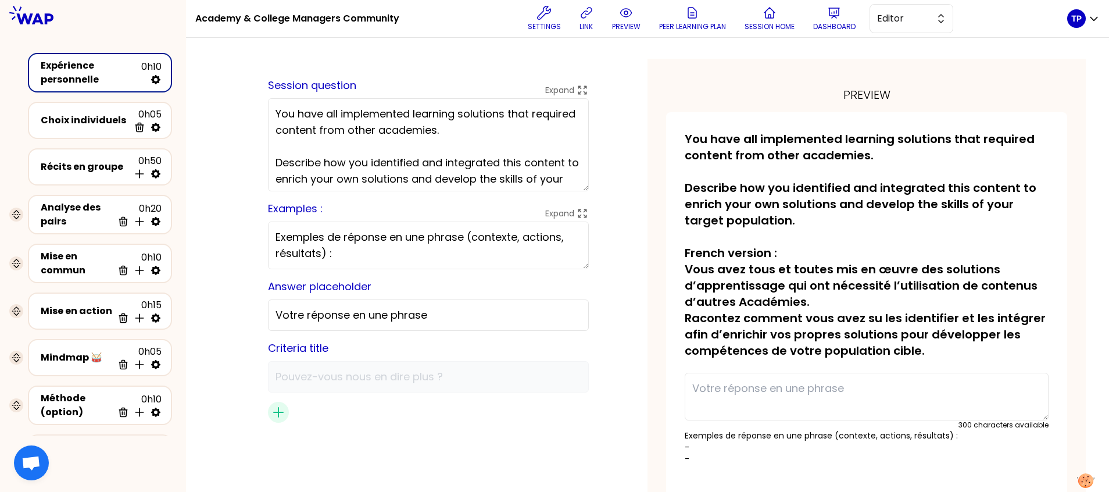
click at [319, 112] on textarea "You have all implemented learning solutions that required content from other ac…" at bounding box center [428, 144] width 321 height 93
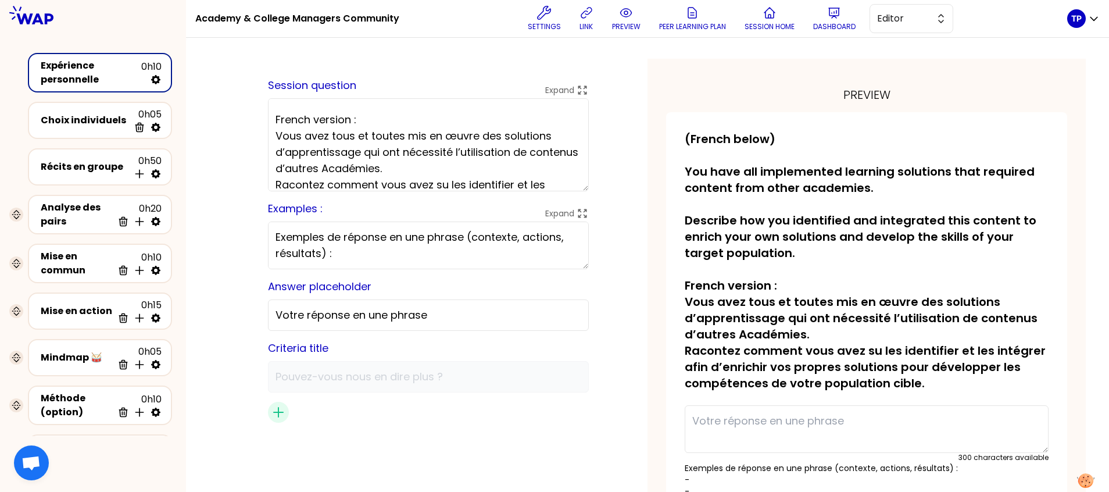
scroll to position [139, 0]
drag, startPoint x: 402, startPoint y: 151, endPoint x: 318, endPoint y: 151, distance: 83.7
click at [318, 151] on textarea "(French below) You have all implemented learning solutions that required conten…" at bounding box center [428, 144] width 321 height 93
click at [319, 163] on textarea "(French below) You have all implemented learning solutions that required conten…" at bounding box center [428, 144] width 321 height 93
click at [345, 142] on textarea "(French below) You have all implemented learning solutions that required conten…" at bounding box center [428, 144] width 321 height 93
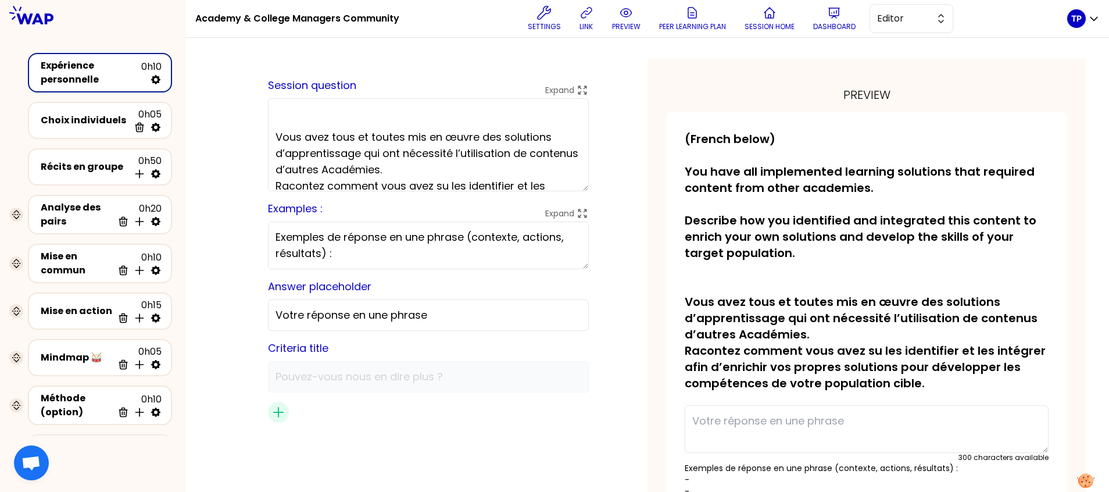
click at [318, 173] on textarea "(French below) You have all implemented learning solutions that required conten…" at bounding box center [428, 144] width 321 height 93
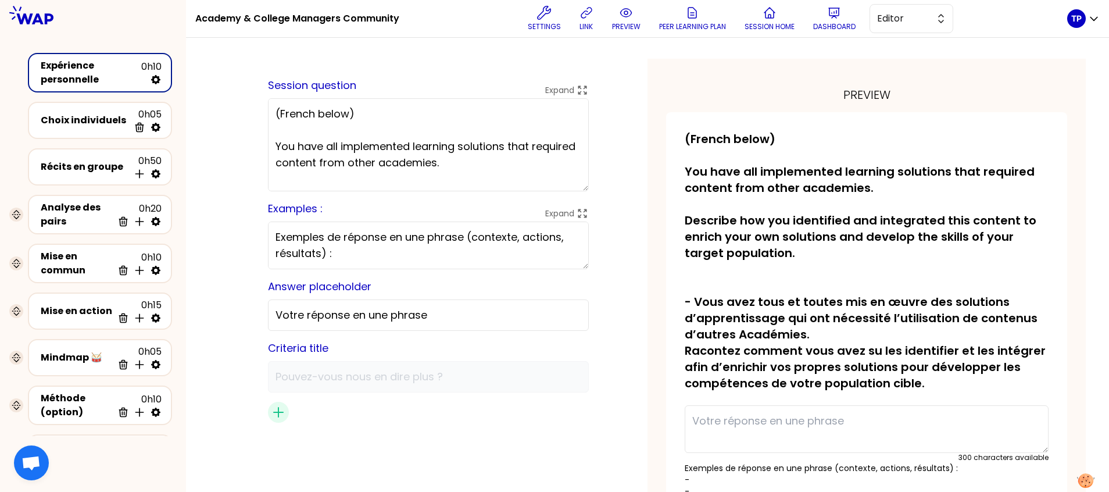
scroll to position [8, 0]
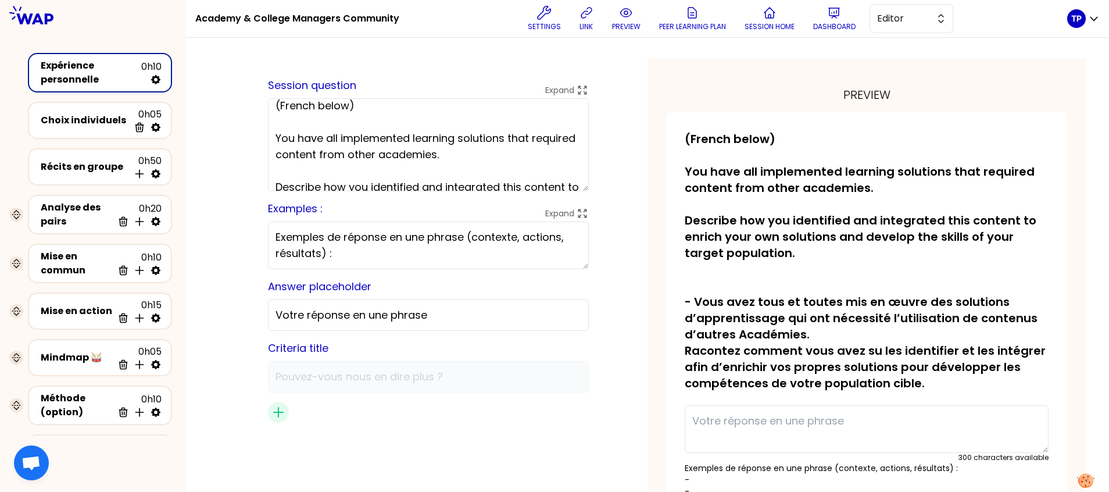
click at [317, 138] on textarea "(French below) You have all implemented learning solutions that required conten…" at bounding box center [428, 144] width 321 height 93
click at [599, 143] on div "saved Session question Expand (French below) - You have all implemented learnin…" at bounding box center [428, 338] width 438 height 559
click at [756, 206] on p "(French below) - You have all implemented learning solutions that required cont…" at bounding box center [867, 261] width 364 height 260
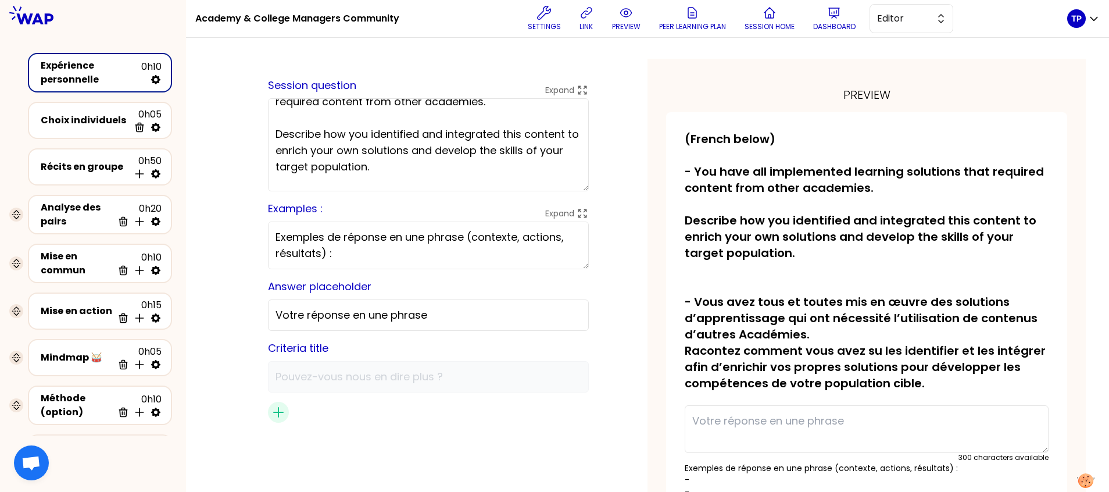
scroll to position [60, 0]
click at [397, 134] on textarea "(French below) - You have all implemented learning solutions that required cont…" at bounding box center [428, 144] width 321 height 93
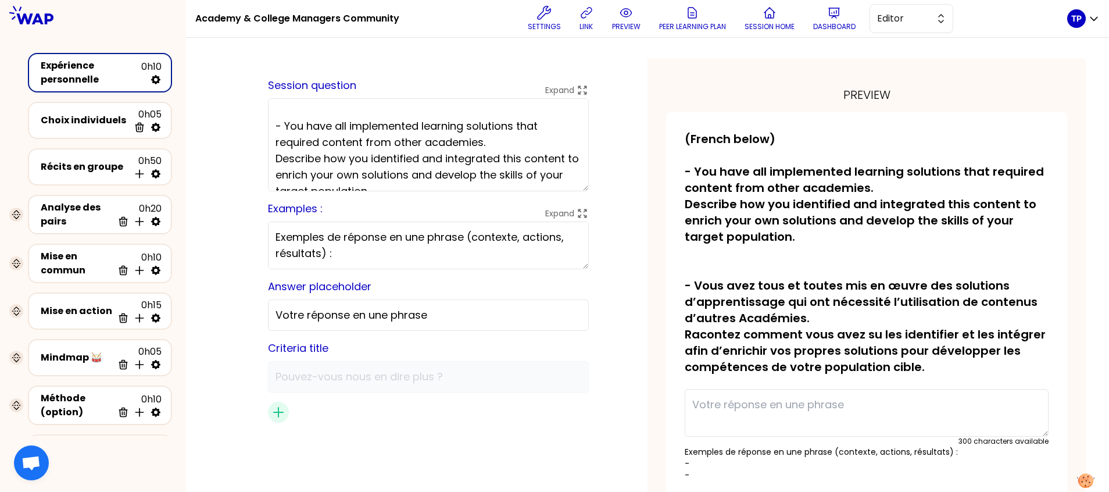
scroll to position [18, 0]
click at [467, 128] on textarea "(French below) - You have all implemented learning solutions that required cont…" at bounding box center [428, 144] width 321 height 93
click at [492, 184] on textarea "(French below) - You have all implemented Learning solutions that required cont…" at bounding box center [428, 144] width 321 height 93
click at [436, 163] on textarea "(French below) - You have all implemented Learning solutions that required cont…" at bounding box center [428, 144] width 321 height 93
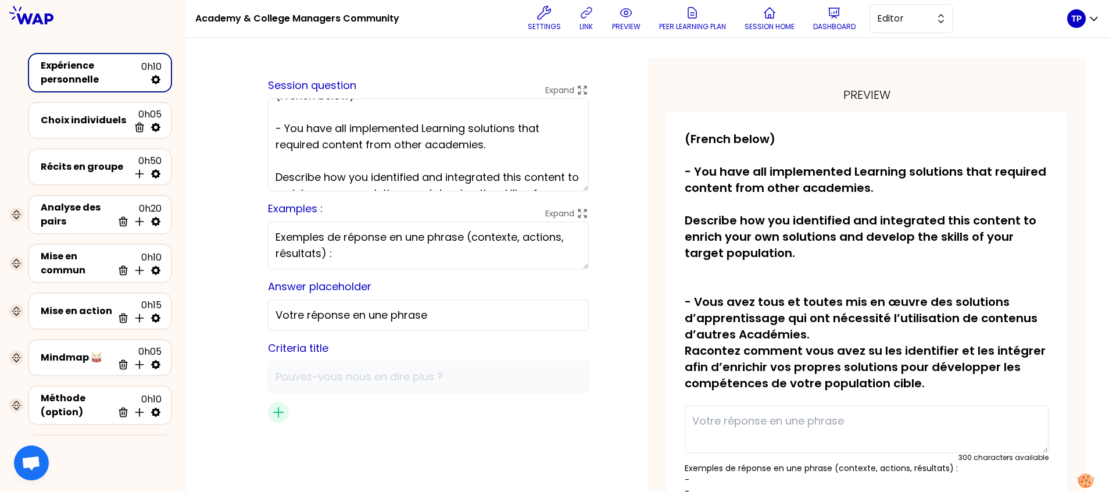
click at [328, 123] on textarea "(French below) - You have all implemented Learning solutions that required cont…" at bounding box center [428, 144] width 321 height 93
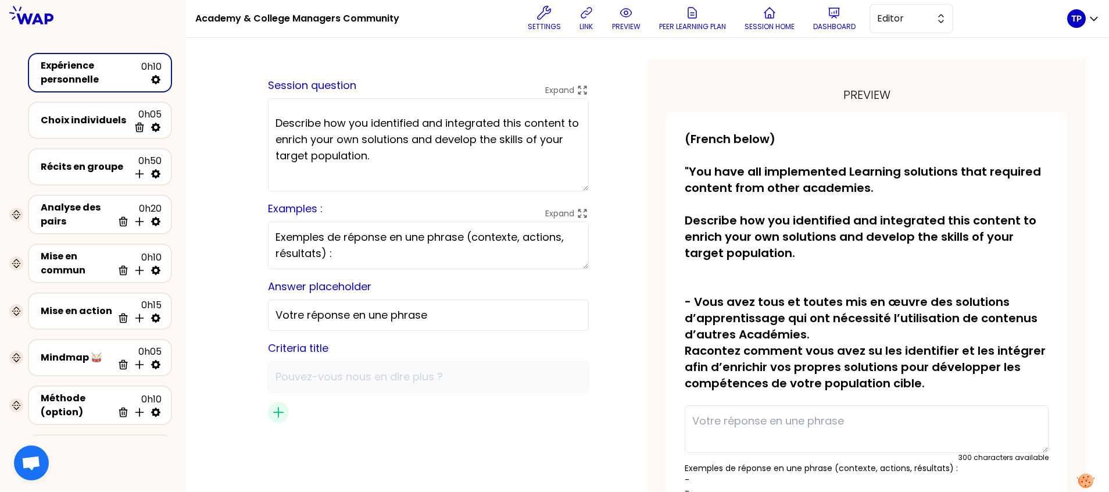
scroll to position [103, 0]
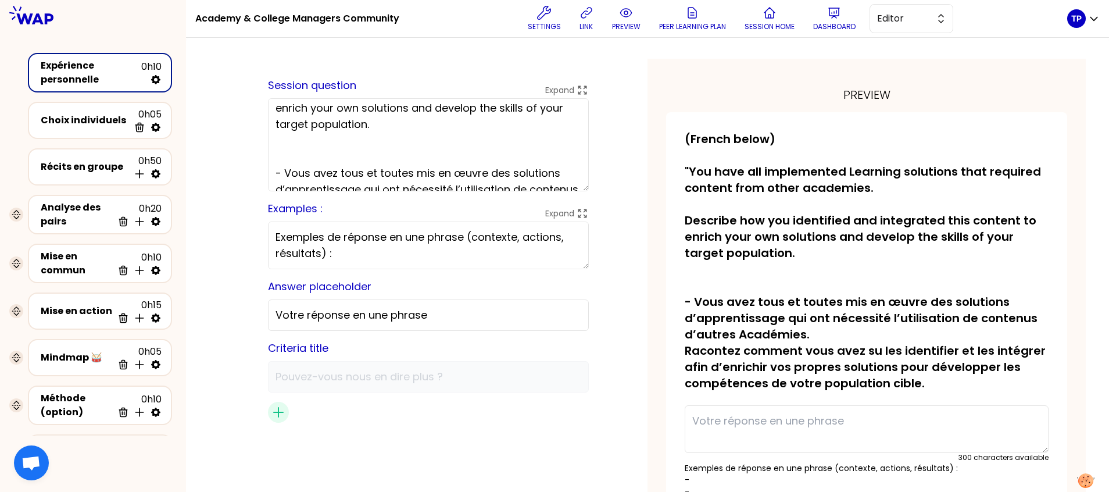
click at [409, 160] on textarea "(French below) "You have all implemented Learning solutions that required conte…" at bounding box center [428, 144] width 321 height 93
click at [481, 170] on textarea "(French below) "You have all implemented Learning solutions that required conte…" at bounding box center [428, 144] width 321 height 93
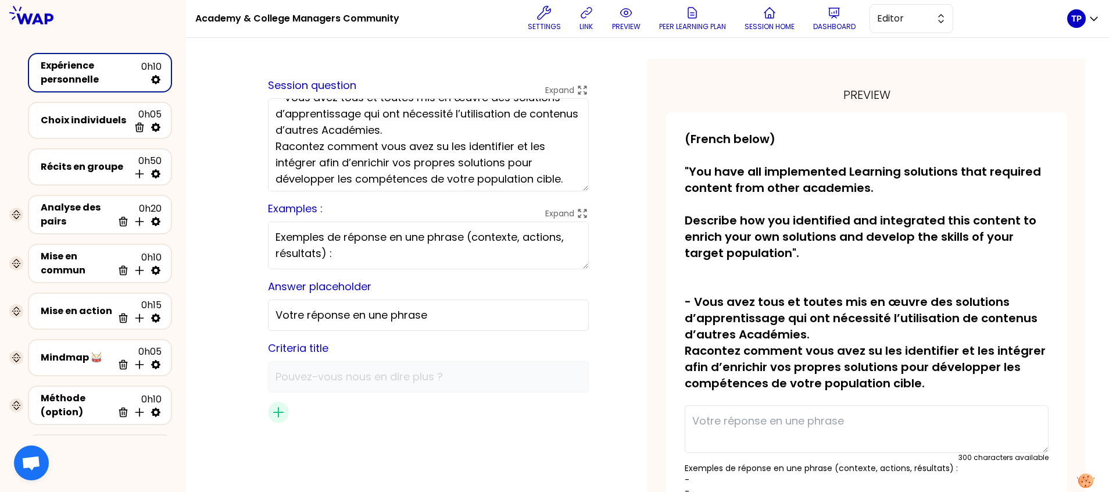
scroll to position [180, 0]
click at [327, 128] on textarea "(French below) "You have all implemented Learning solutions that required conte…" at bounding box center [428, 144] width 321 height 93
click at [521, 150] on textarea "(French below) "You have all implemented Learning solutions that required conte…" at bounding box center [428, 144] width 321 height 93
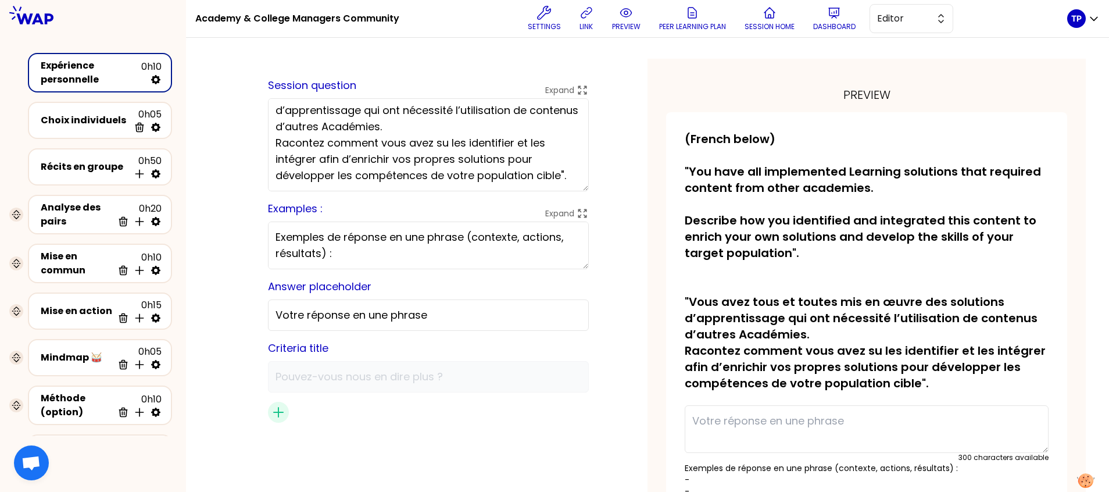
click at [449, 116] on textarea "(French below) "You have all implemented Learning solutions that required conte…" at bounding box center [428, 144] width 321 height 93
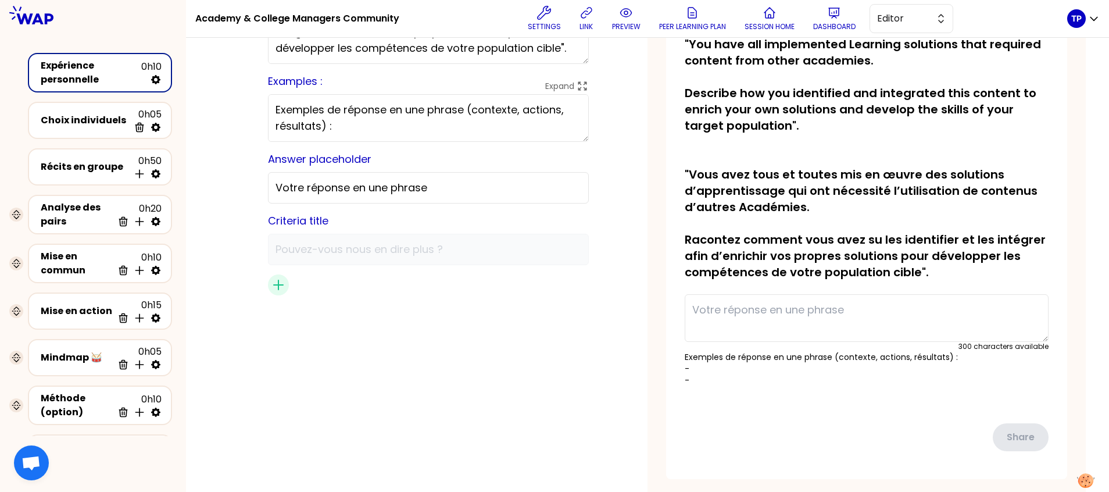
scroll to position [182, 0]
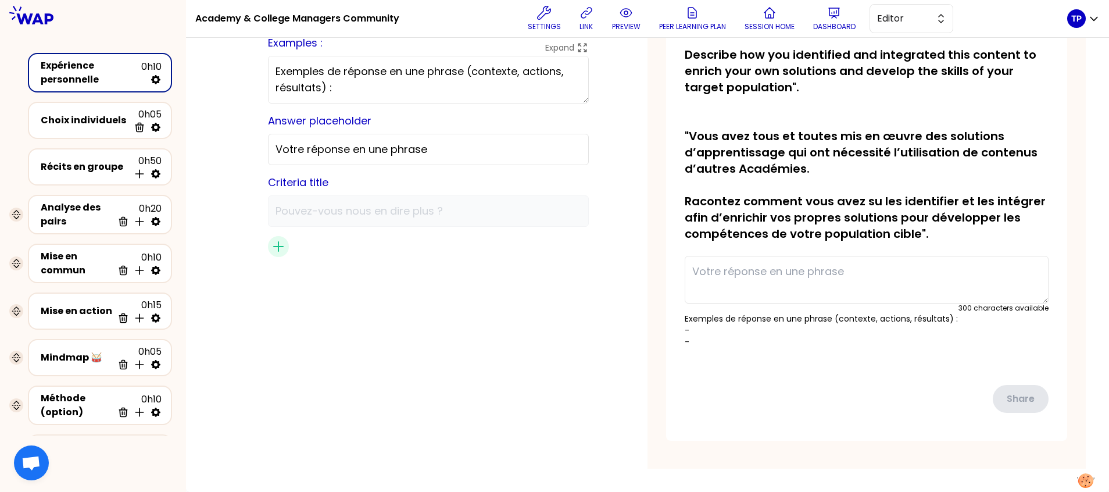
type textarea "(French below) "You have all implemented Learning solutions that required conte…"
click at [512, 386] on div "saved Session question Expand (French below) "You have all implemented Learning…" at bounding box center [428, 180] width 321 height 557
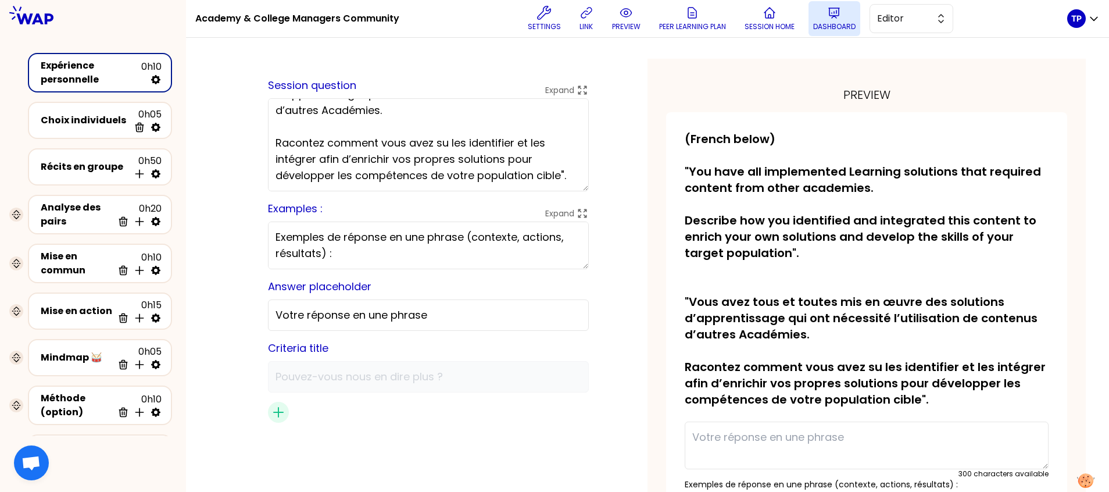
click at [835, 28] on p "Dashboard" at bounding box center [834, 26] width 42 height 9
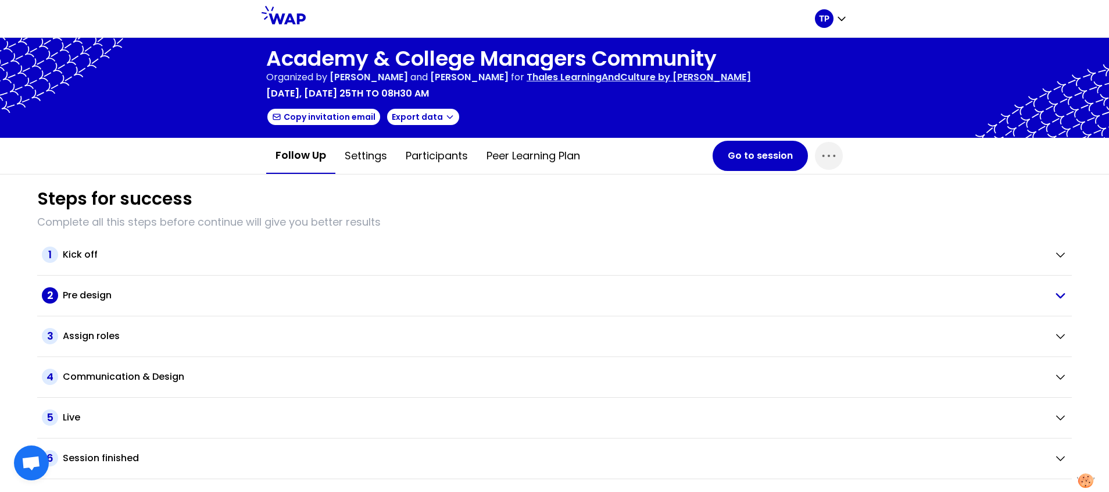
click at [305, 299] on div "Pre design" at bounding box center [554, 295] width 982 height 14
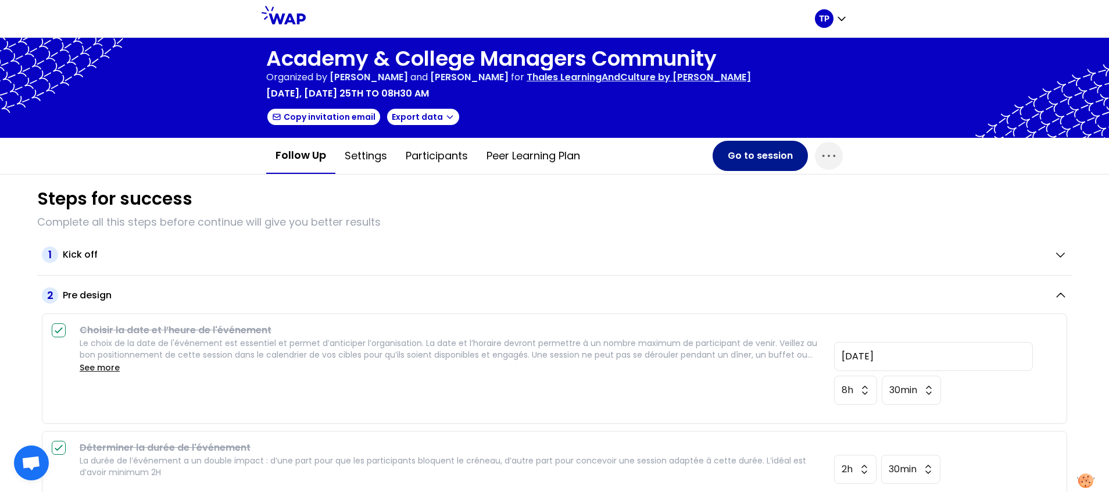
click at [773, 145] on button "Go to session" at bounding box center [760, 156] width 95 height 30
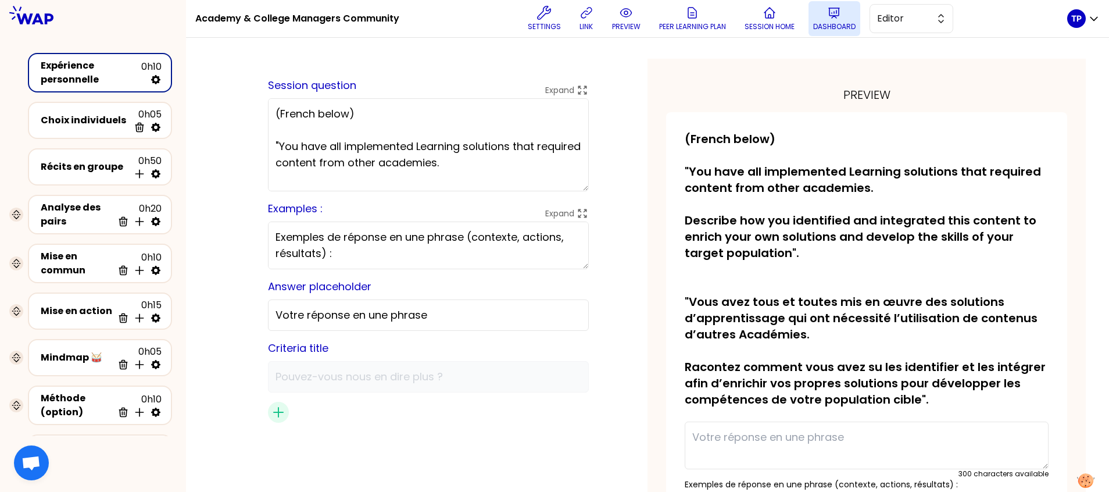
click at [835, 31] on p "Dashboard" at bounding box center [834, 26] width 42 height 9
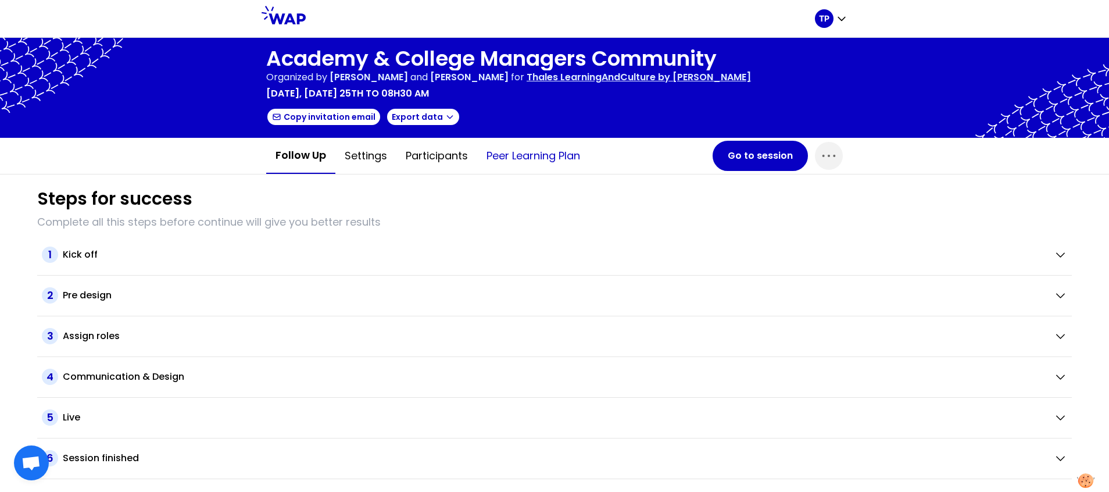
click at [527, 159] on button "Peer learning plan" at bounding box center [533, 155] width 112 height 35
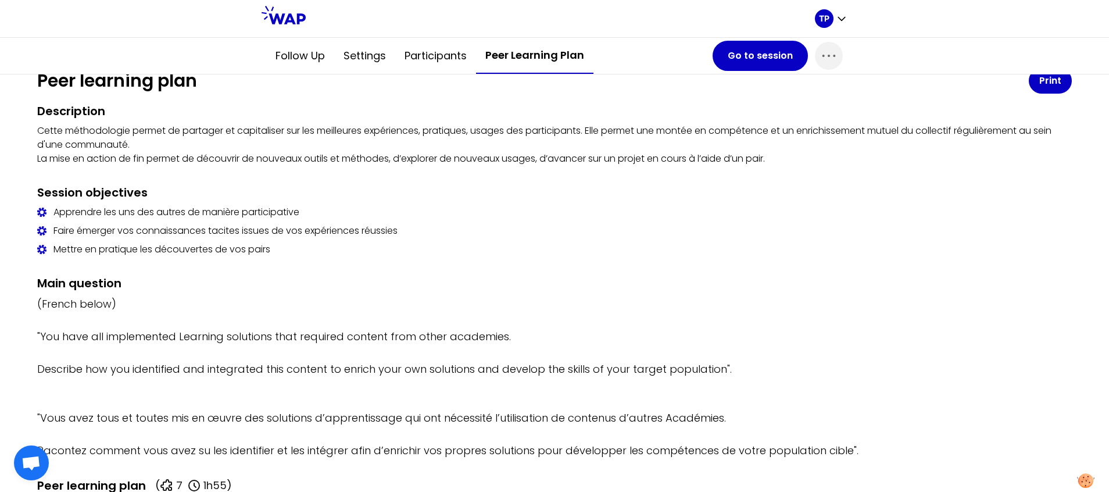
scroll to position [51, 0]
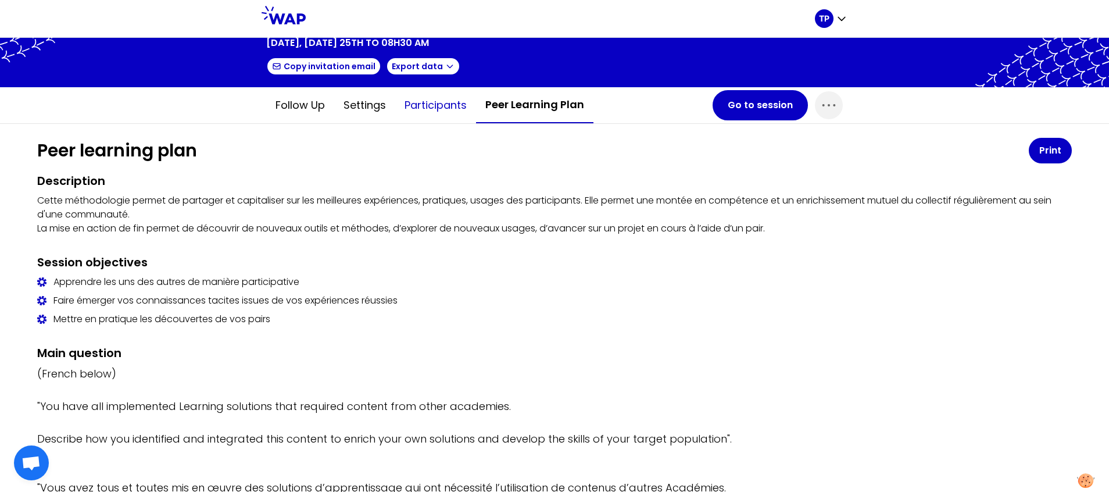
click at [433, 100] on button "Participants" at bounding box center [435, 105] width 81 height 35
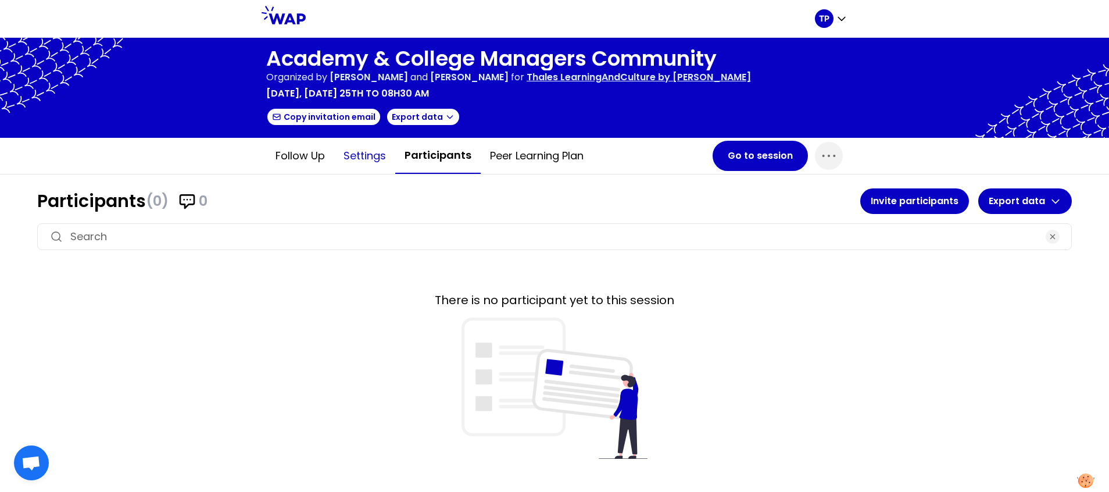
click at [374, 156] on button "Settings" at bounding box center [364, 155] width 61 height 35
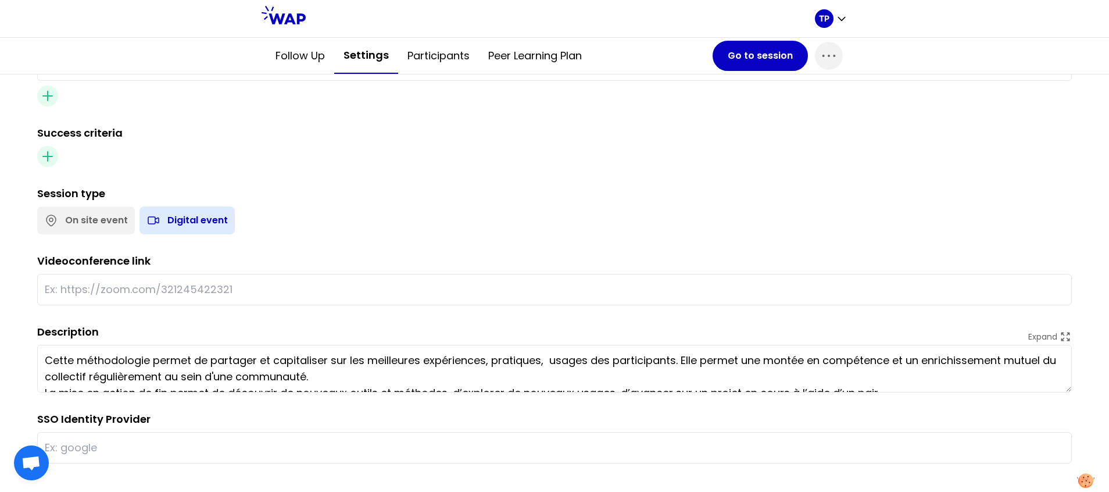
scroll to position [441, 0]
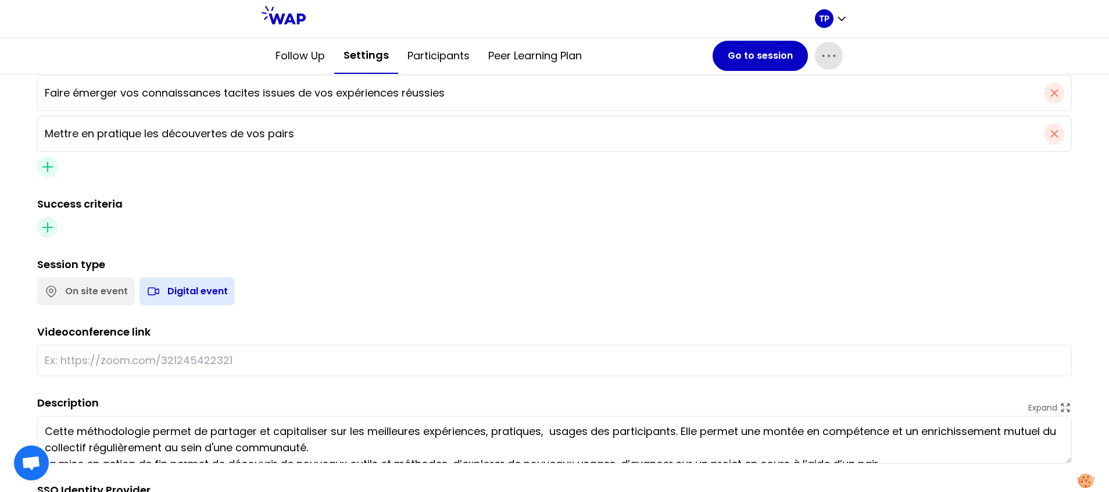
click at [824, 55] on icon "button" at bounding box center [828, 55] width 19 height 19
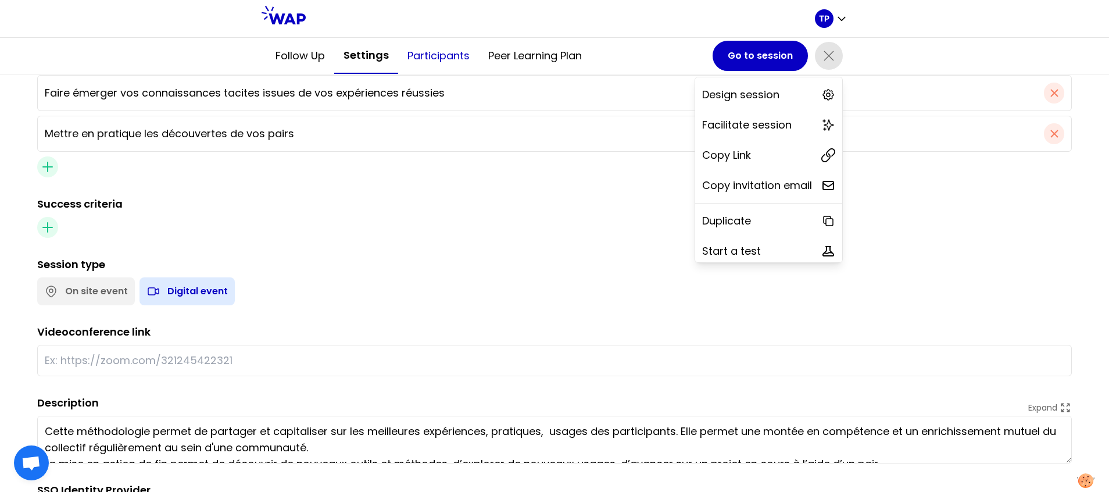
click at [441, 55] on button "Participants" at bounding box center [438, 55] width 81 height 35
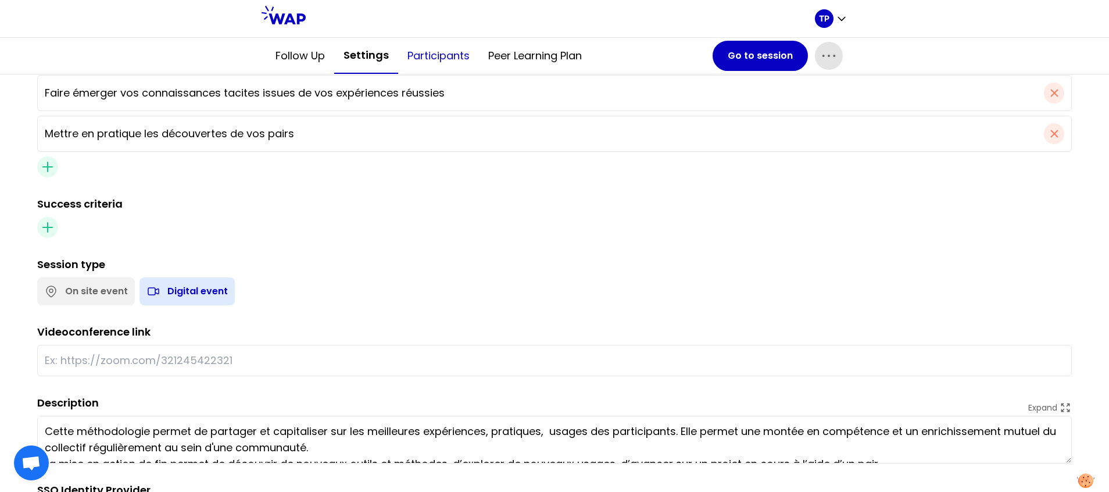
click at [441, 55] on button "Participants" at bounding box center [438, 55] width 81 height 35
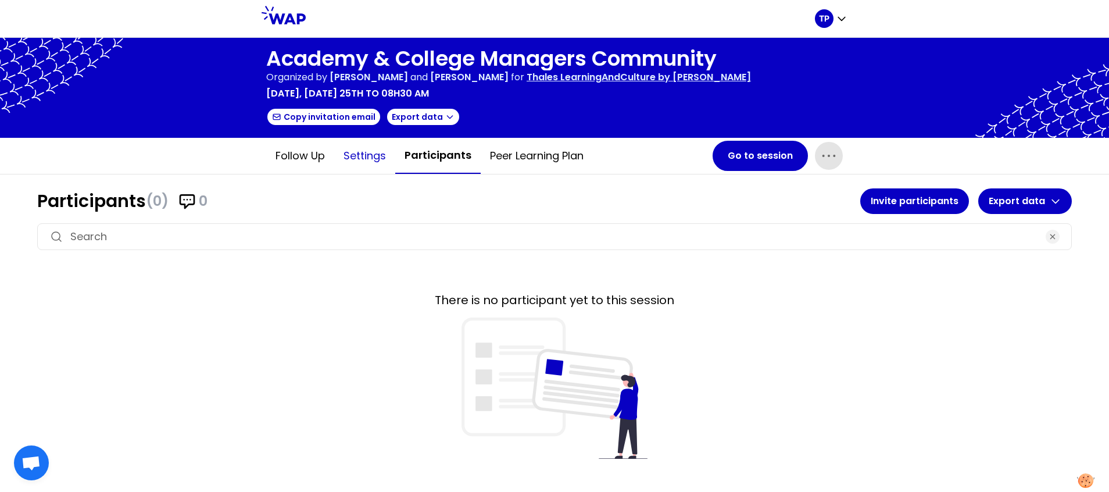
click at [370, 158] on button "Settings" at bounding box center [364, 155] width 61 height 35
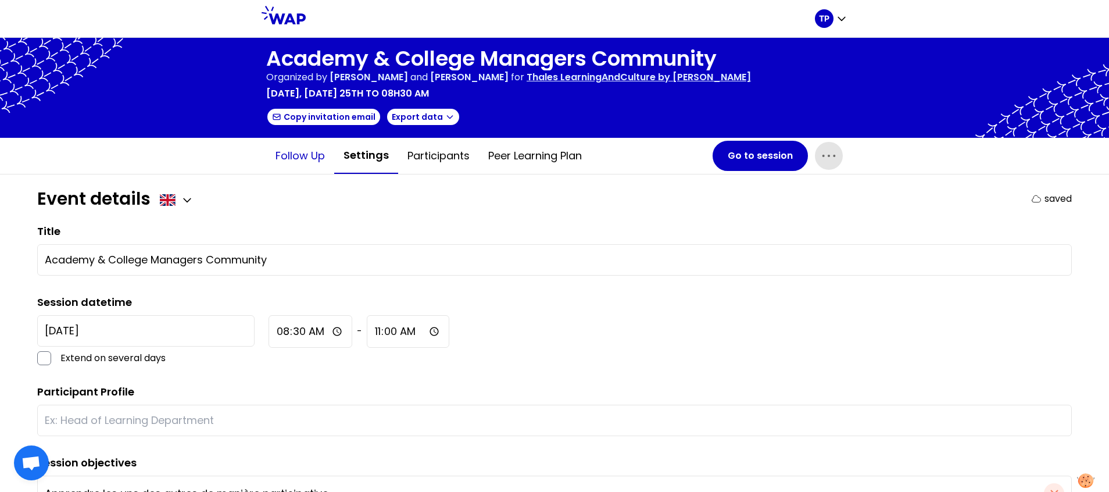
click at [302, 153] on button "Follow up" at bounding box center [300, 155] width 68 height 35
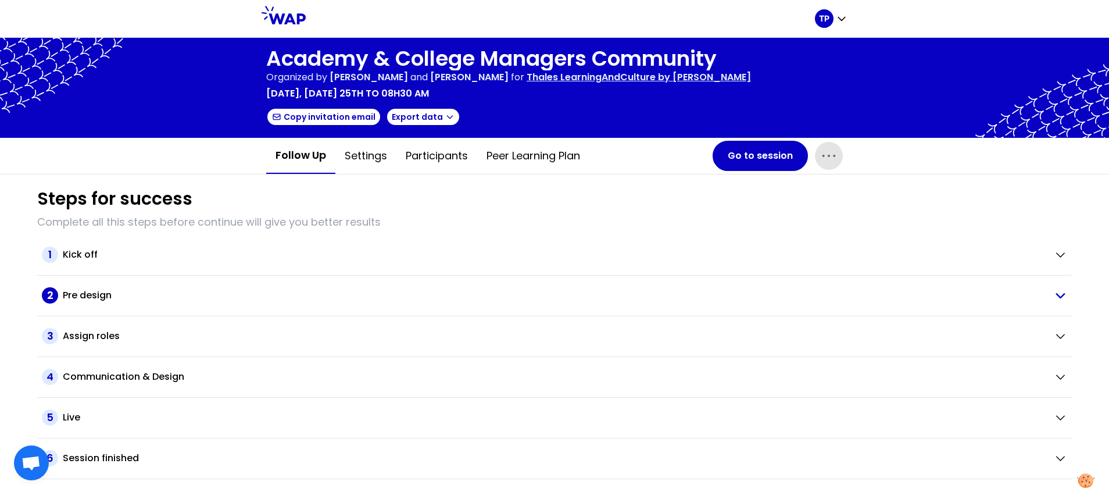
click at [242, 290] on div "Pre design" at bounding box center [554, 295] width 982 height 14
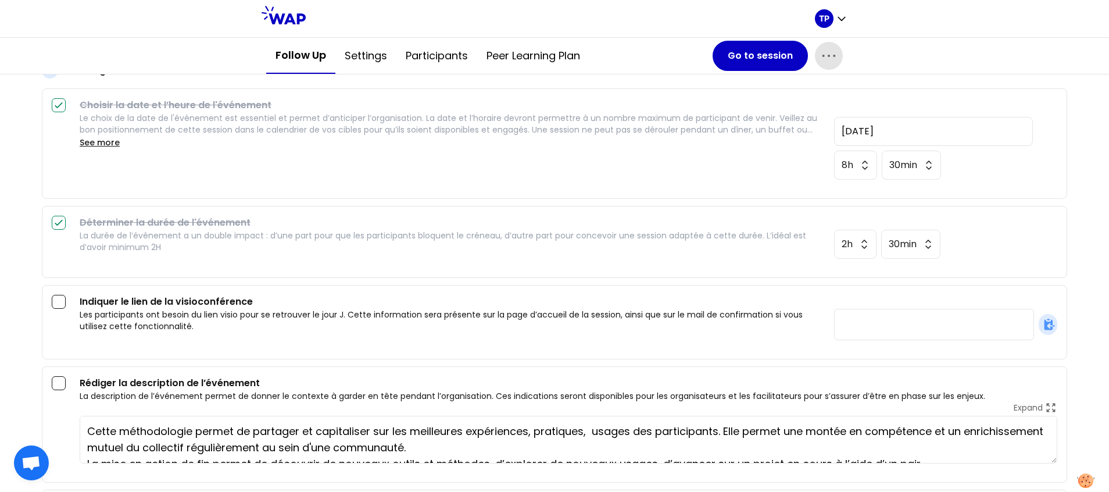
scroll to position [230, 0]
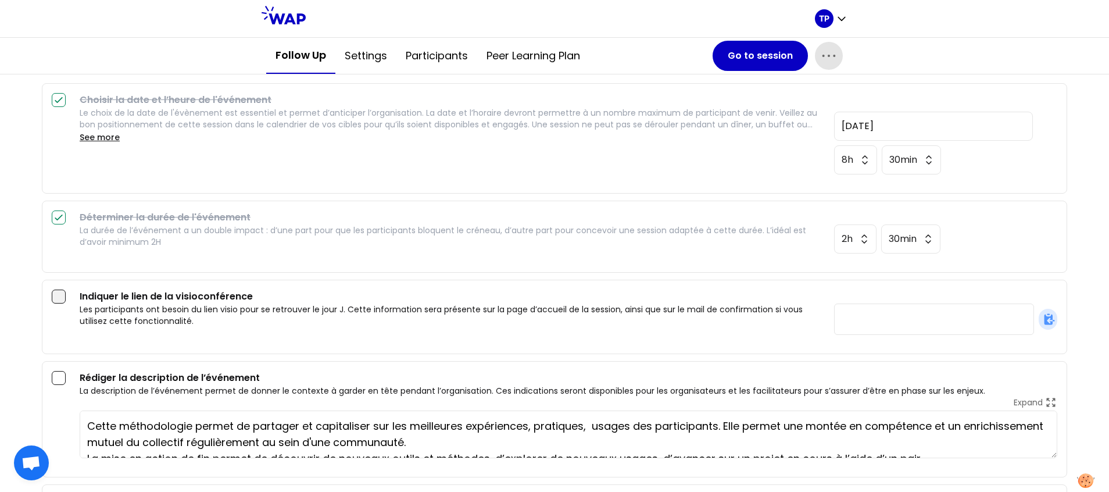
click at [65, 300] on div at bounding box center [59, 296] width 14 height 14
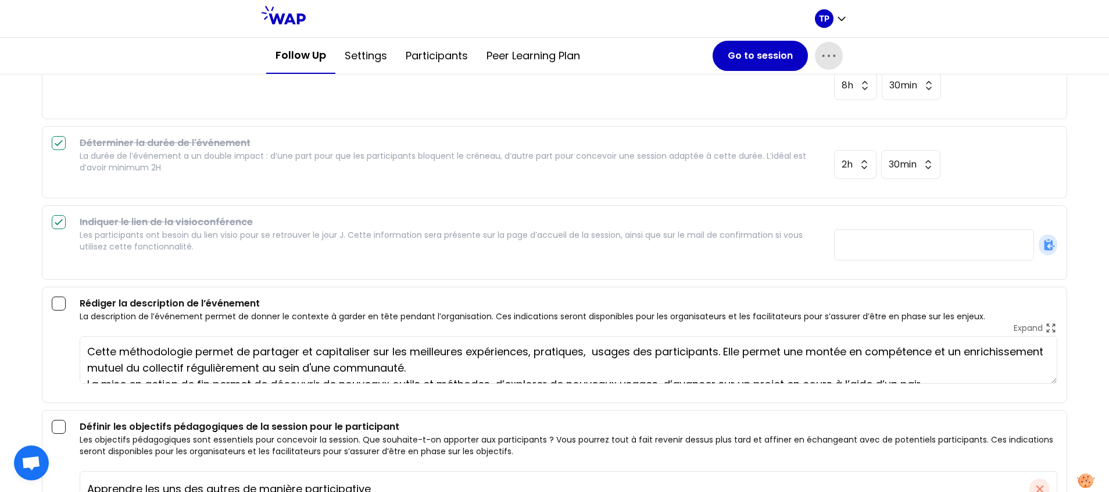
scroll to position [305, 0]
click at [52, 299] on div at bounding box center [59, 303] width 14 height 14
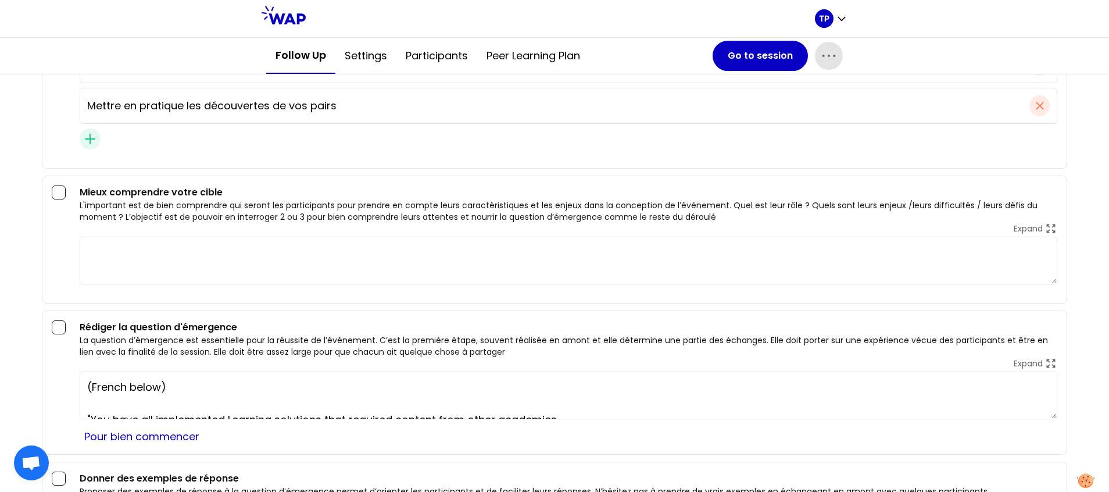
scroll to position [776, 0]
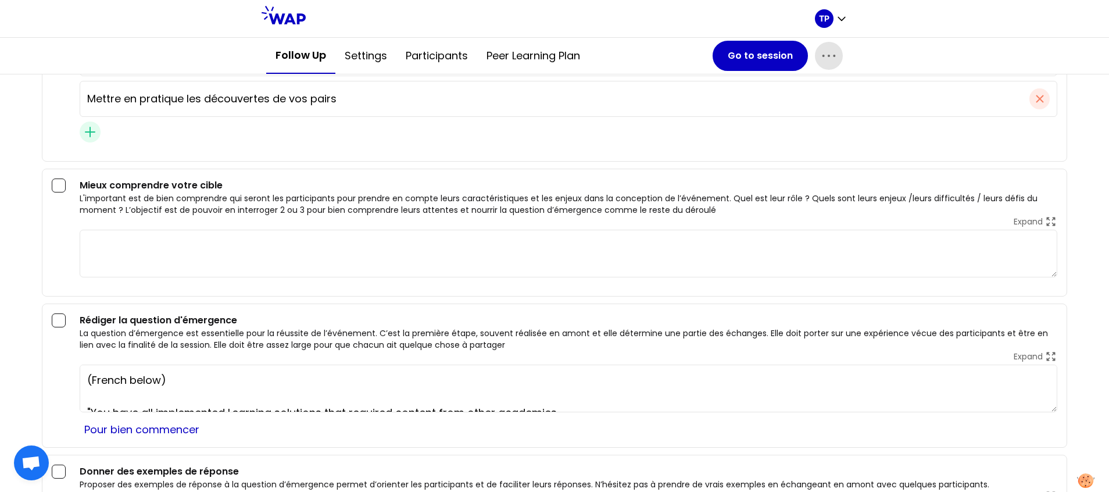
click at [58, 327] on div "Rédiger la question d'émergence La question d’émergence est essentielle pour la…" at bounding box center [554, 362] width 1005 height 99
click at [59, 317] on div at bounding box center [59, 320] width 14 height 14
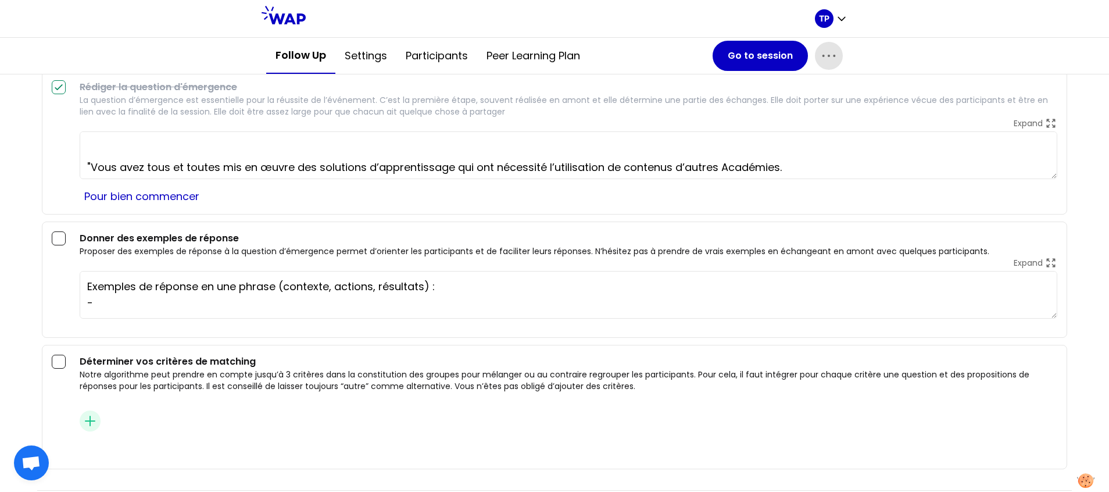
scroll to position [1010, 0]
click at [138, 424] on span "Insert criteria" at bounding box center [134, 420] width 66 height 12
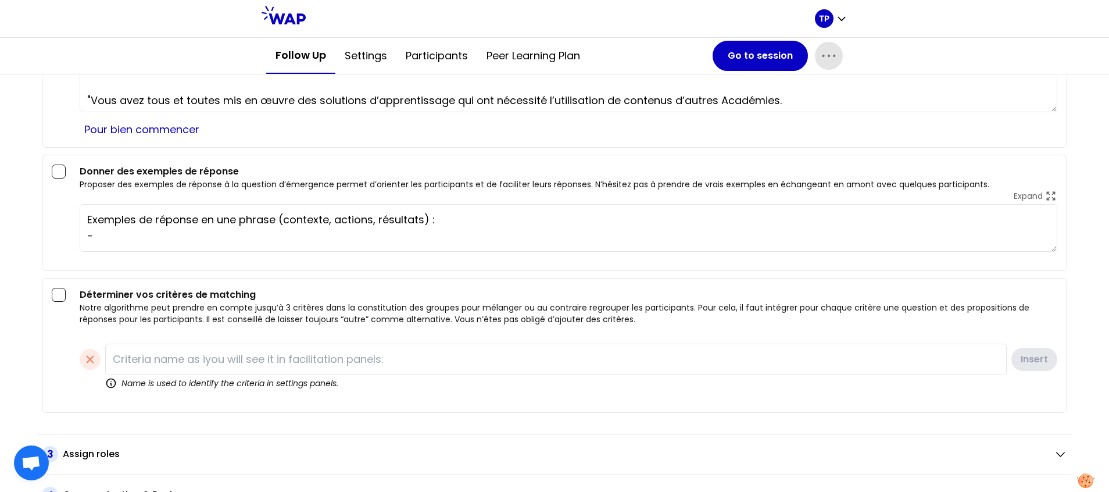
scroll to position [1083, 0]
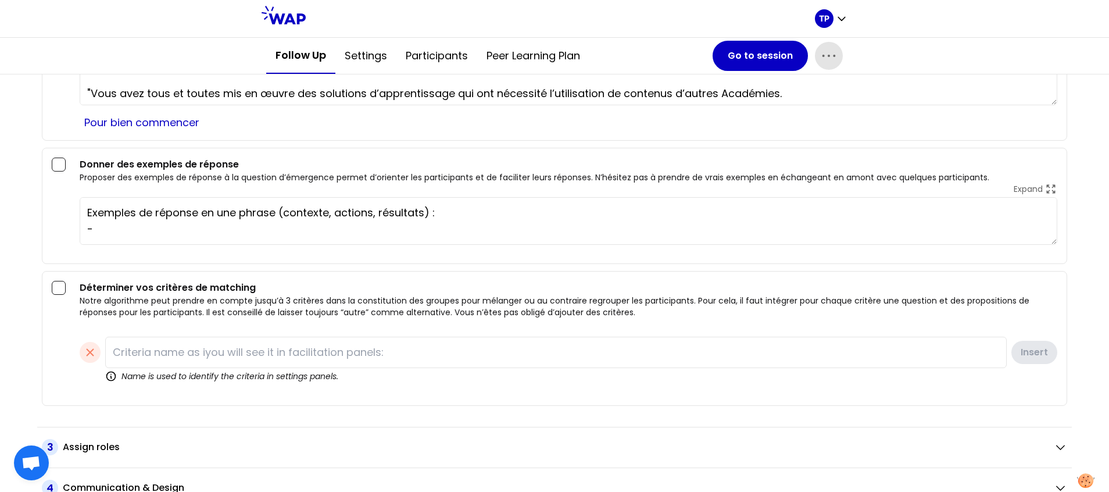
click at [147, 352] on input at bounding box center [555, 352] width 901 height 31
click at [238, 359] on input "Language" at bounding box center [554, 352] width 899 height 31
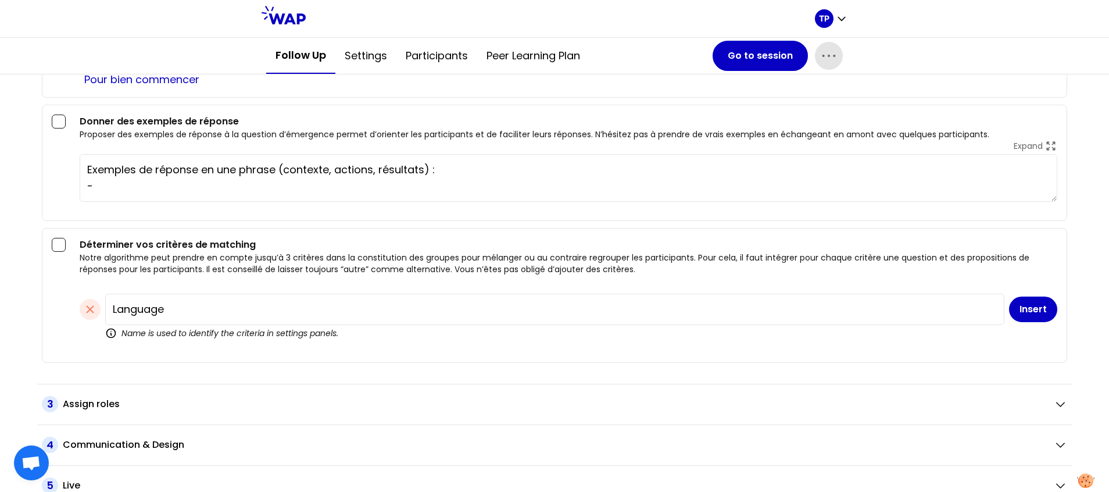
type input "Language"
click at [835, 310] on button "Insert" at bounding box center [1033, 309] width 48 height 26
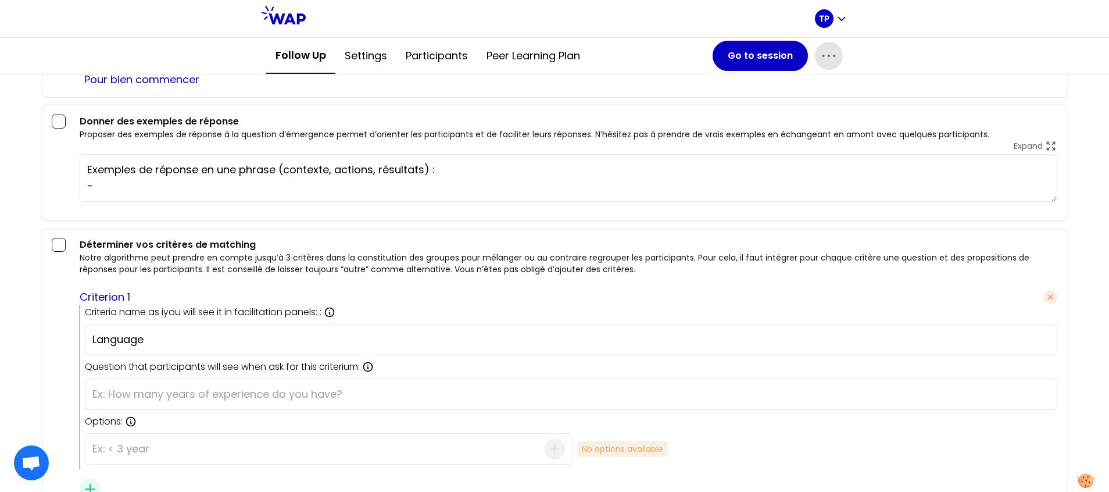
drag, startPoint x: 183, startPoint y: 335, endPoint x: 66, endPoint y: 337, distance: 116.8
click at [66, 337] on div "Déterminer vos critères de matching Notre algorithme peut prendre en compte jus…" at bounding box center [554, 378] width 1005 height 280
click at [592, 328] on div "English" at bounding box center [571, 339] width 972 height 31
click at [169, 342] on input "English" at bounding box center [570, 339] width 957 height 16
type input "English or"
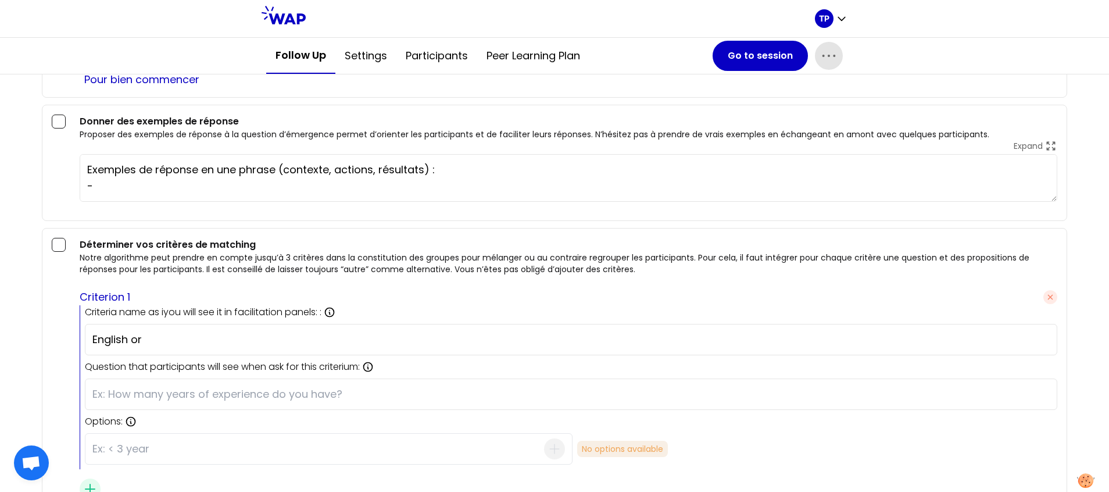
click at [124, 248] on h3 "Déterminer vos critères de matching" at bounding box center [569, 245] width 978 height 14
click at [231, 393] on input "text" at bounding box center [570, 394] width 957 height 16
click at [224, 340] on input "English or" at bounding box center [570, 339] width 957 height 16
click at [181, 388] on input "text" at bounding box center [570, 394] width 957 height 16
type input "In"
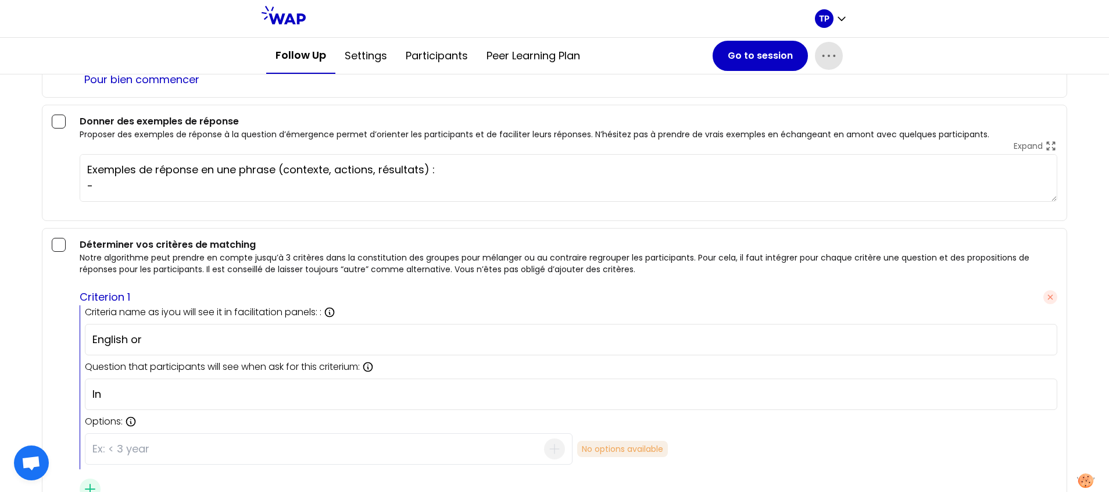
drag, startPoint x: 164, startPoint y: 345, endPoint x: 34, endPoint y: 337, distance: 131.1
type input "Language"
click at [110, 399] on input "In" at bounding box center [570, 394] width 957 height 16
click at [280, 396] on input "In which language do you prefere" at bounding box center [570, 394] width 957 height 16
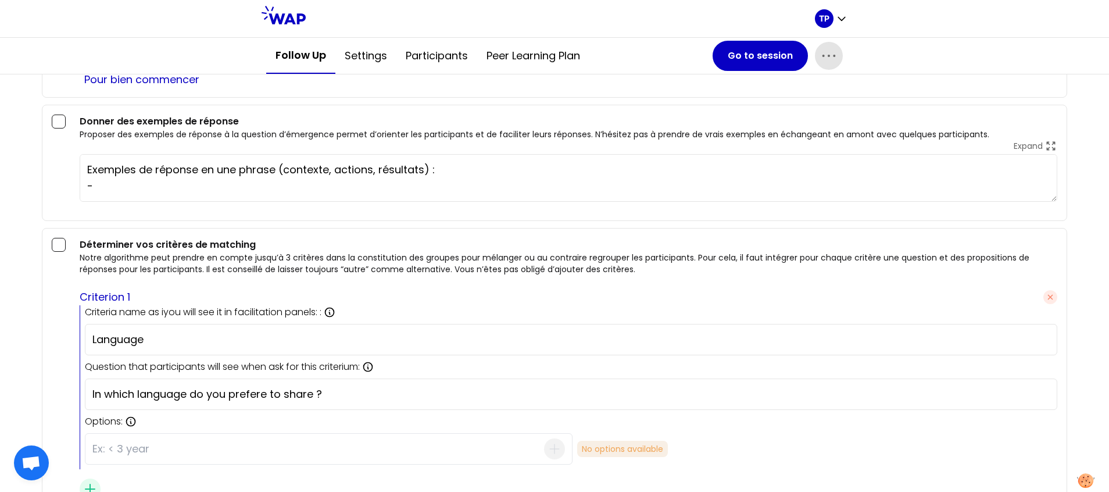
click at [366, 440] on input at bounding box center [318, 449] width 452 height 30
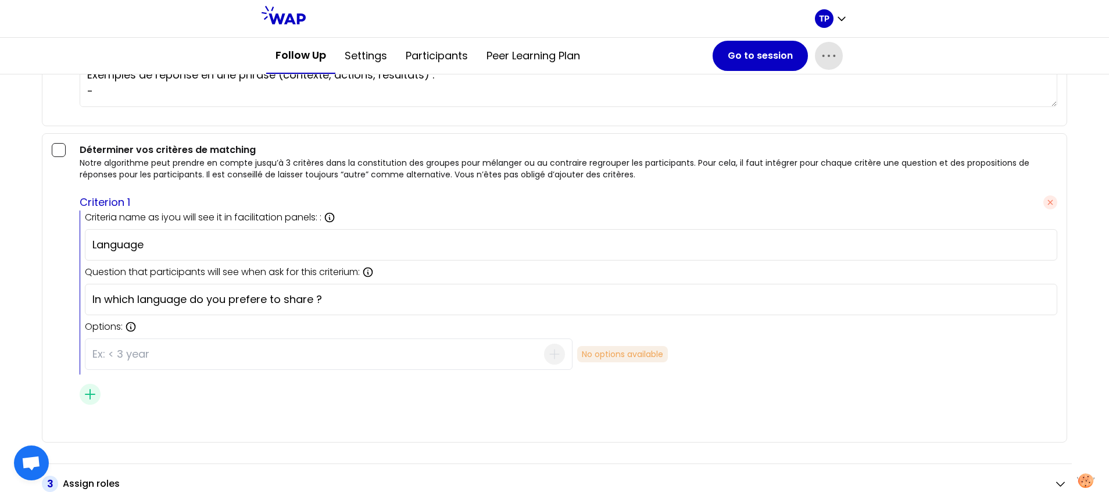
scroll to position [1220, 0]
click at [267, 300] on input "In which language do you prefere to share ?" at bounding box center [570, 300] width 957 height 16
type input "In which language do you prefere to share ?"
click at [385, 298] on input "In which language do you prefere to share ?" at bounding box center [570, 300] width 957 height 16
click at [88, 393] on icon "button" at bounding box center [90, 395] width 14 height 14
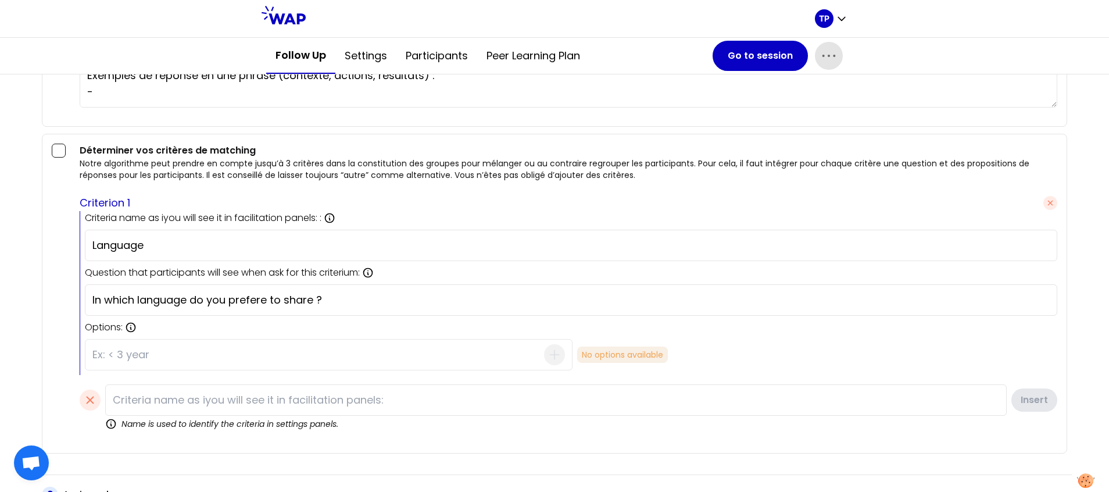
click at [268, 399] on input at bounding box center [555, 399] width 901 height 31
type input "Academy"
click at [835, 400] on button "Insert" at bounding box center [1033, 400] width 48 height 26
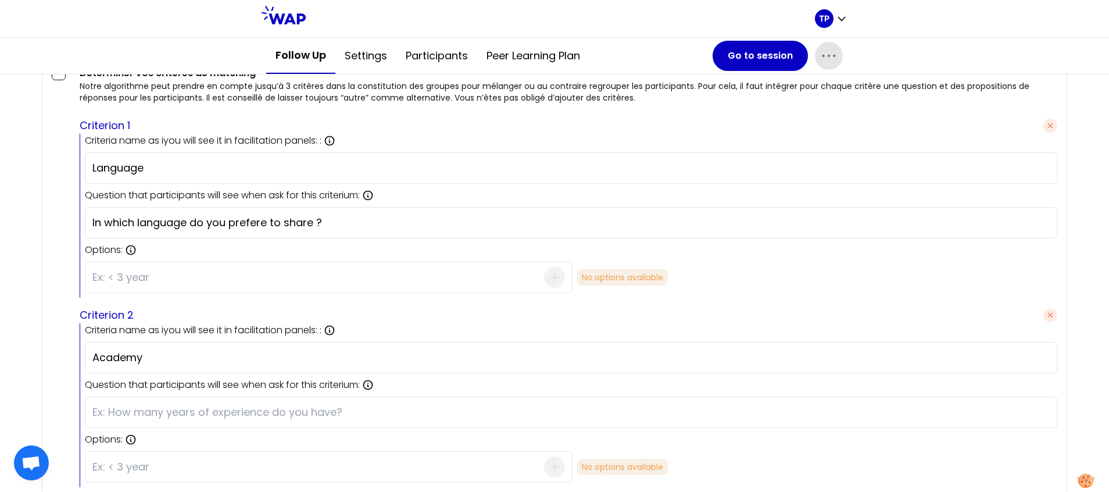
scroll to position [1305, 0]
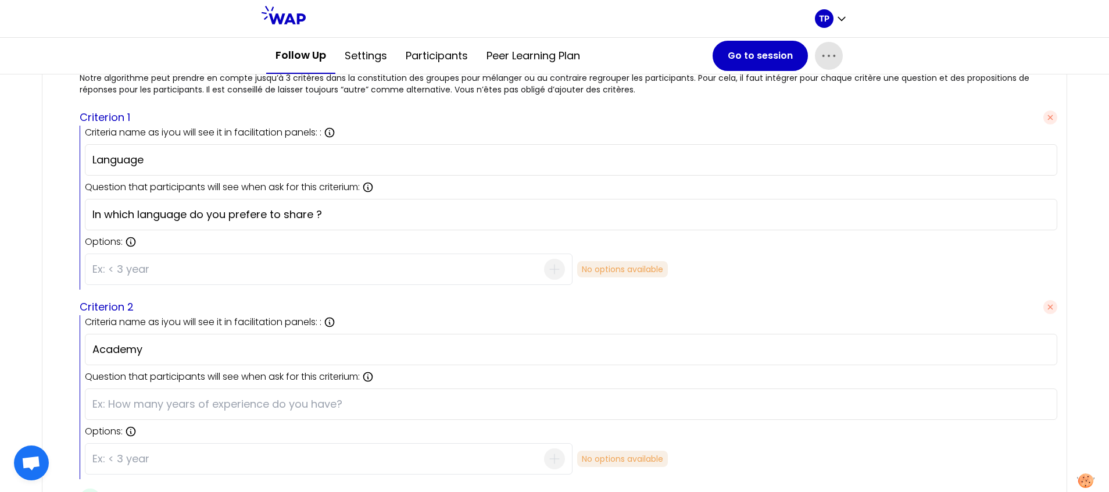
click at [225, 267] on input at bounding box center [318, 269] width 452 height 30
click at [130, 266] on input at bounding box center [318, 269] width 452 height 30
click at [128, 241] on icon at bounding box center [131, 242] width 12 height 12
click at [128, 267] on input at bounding box center [318, 269] width 452 height 30
type input "English"
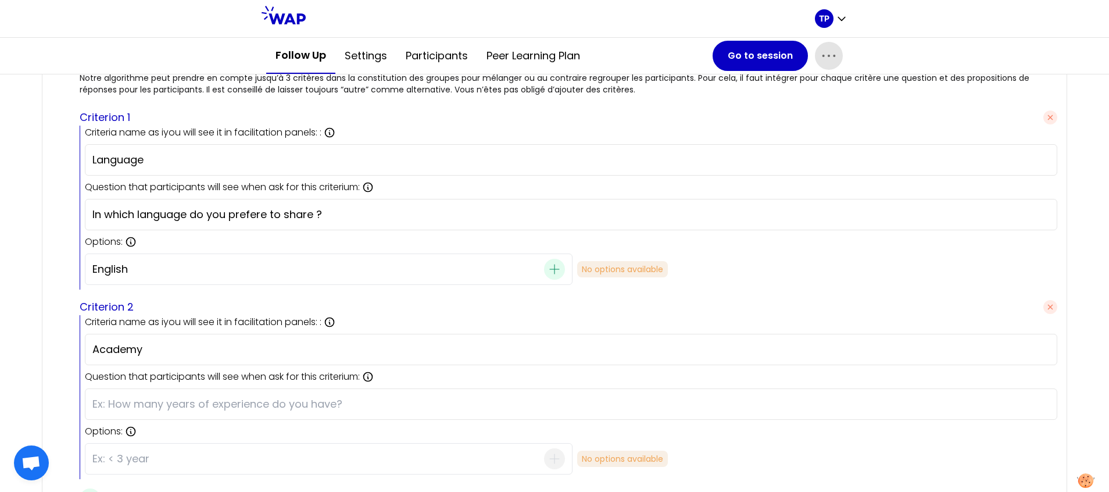
click at [550, 269] on icon "button" at bounding box center [554, 268] width 9 height 9
click at [206, 270] on input at bounding box center [318, 269] width 452 height 30
type input "French"
click at [557, 270] on span "button" at bounding box center [554, 269] width 21 height 21
click at [344, 266] on input at bounding box center [318, 269] width 452 height 30
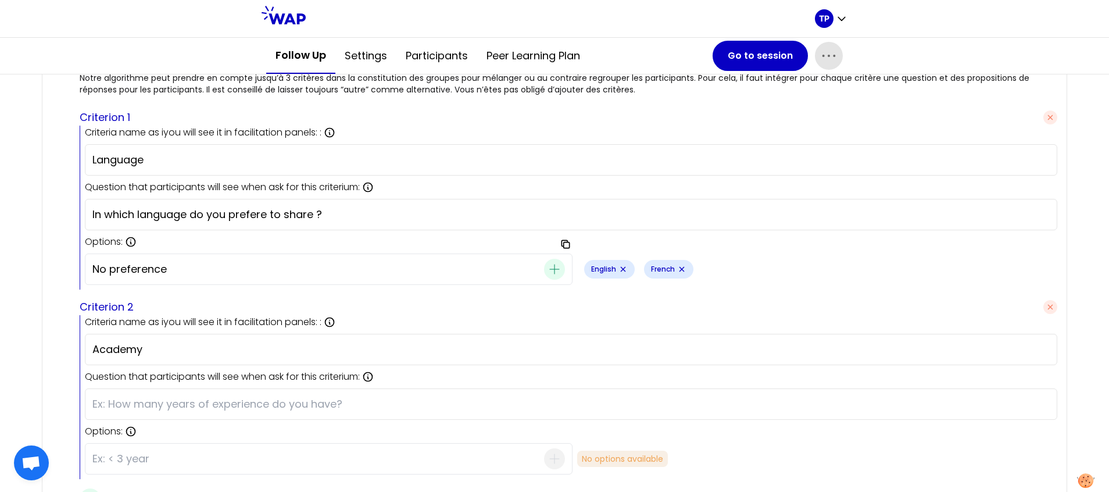
type input "No preference"
click at [553, 271] on icon "button" at bounding box center [554, 269] width 14 height 14
click at [265, 214] on input "In which language do you prefere to share ?" at bounding box center [570, 214] width 957 height 16
type input "In which language do you prefer to share ?"
click at [835, 256] on div "Copy options English French No preference" at bounding box center [817, 269] width 480 height 41
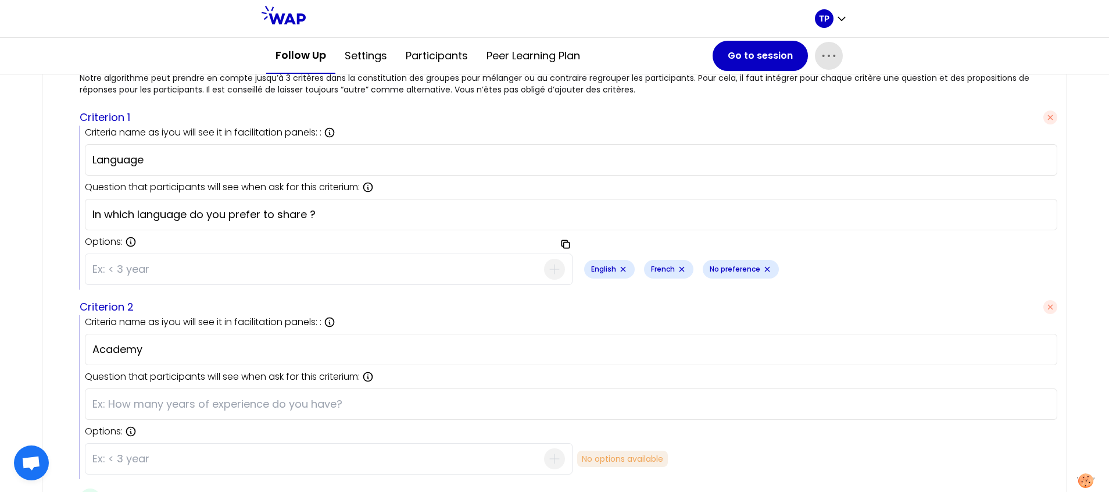
click at [828, 278] on div "Copy options English French No preference" at bounding box center [817, 269] width 480 height 41
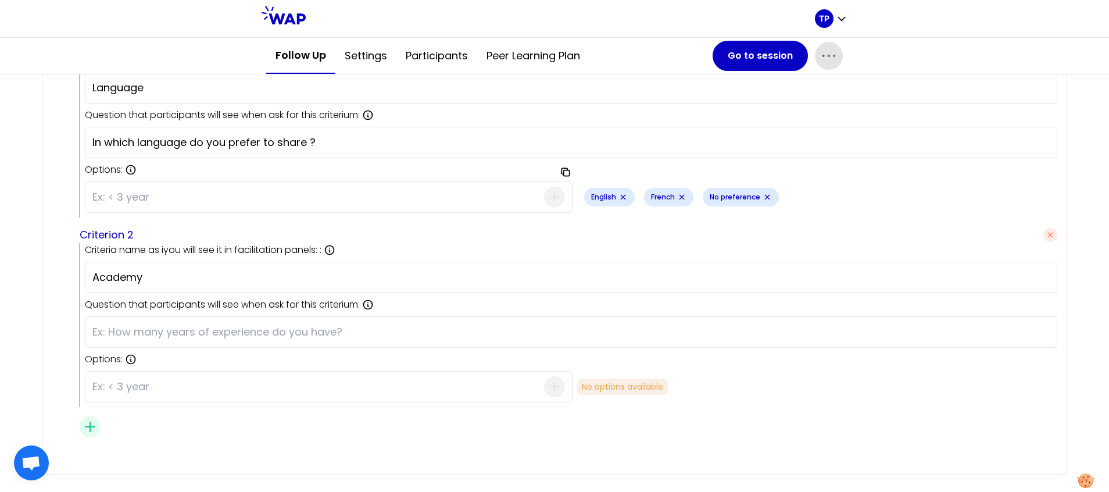
scroll to position [1398, 0]
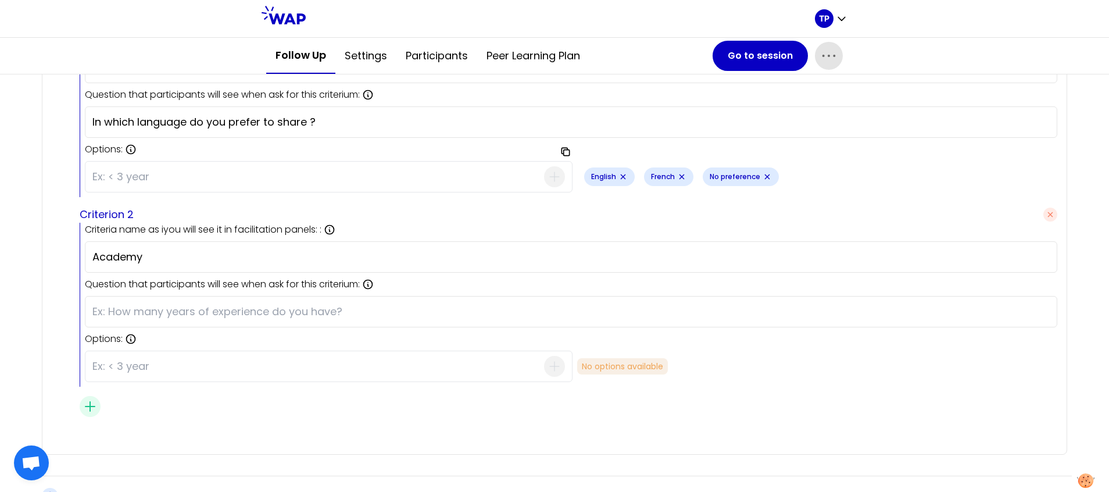
click at [334, 361] on input at bounding box center [318, 366] width 452 height 30
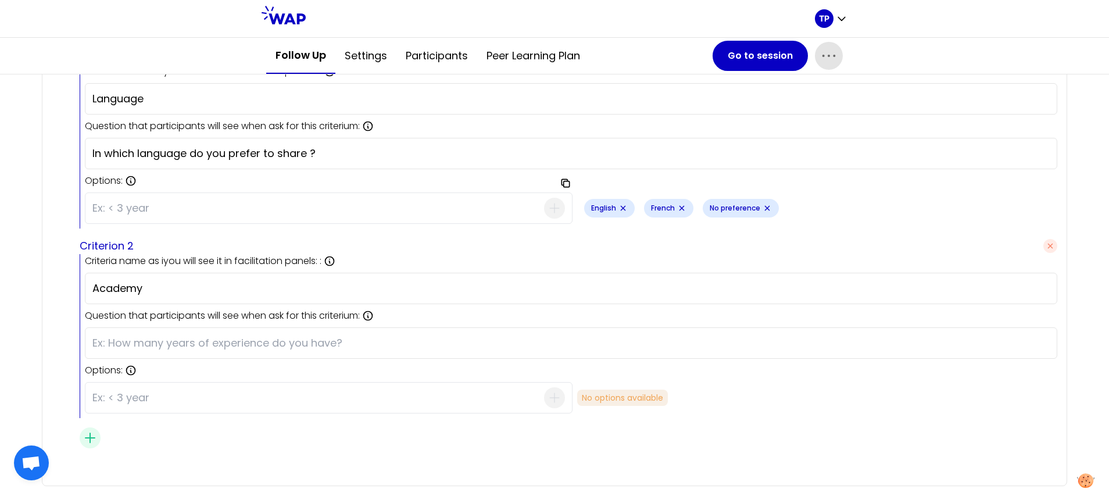
scroll to position [1367, 0]
paste input "Optronics & Missile Electronics Academy"
type input "Optronics & Missile Electronics Academy"
click at [553, 399] on icon "button" at bounding box center [554, 397] width 14 height 14
click at [237, 398] on input at bounding box center [318, 397] width 452 height 30
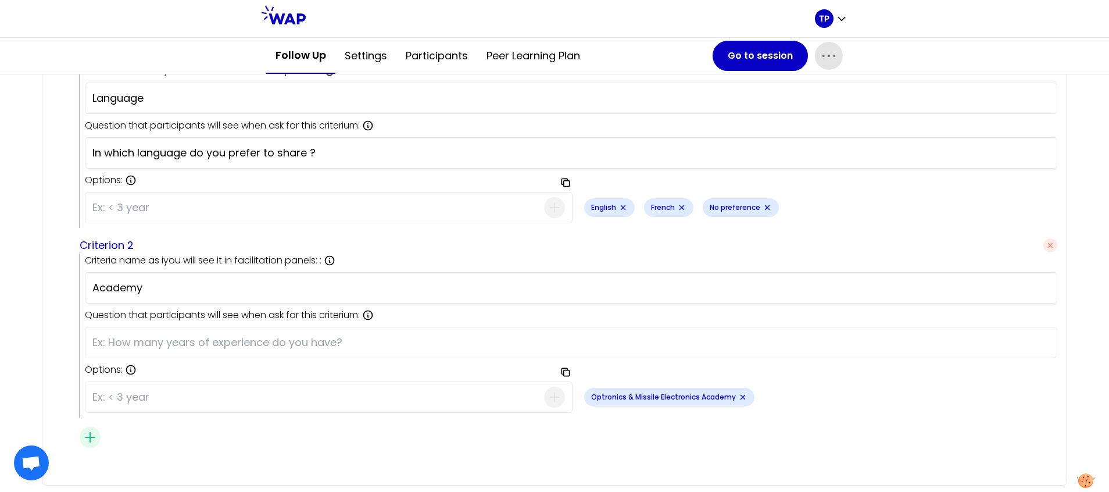
paste input "Aero Academy"
type input "Aero Academy"
click at [547, 400] on icon "button" at bounding box center [554, 397] width 14 height 14
click at [260, 386] on input at bounding box center [318, 397] width 452 height 30
paste input "Airspace Mobility Academy"
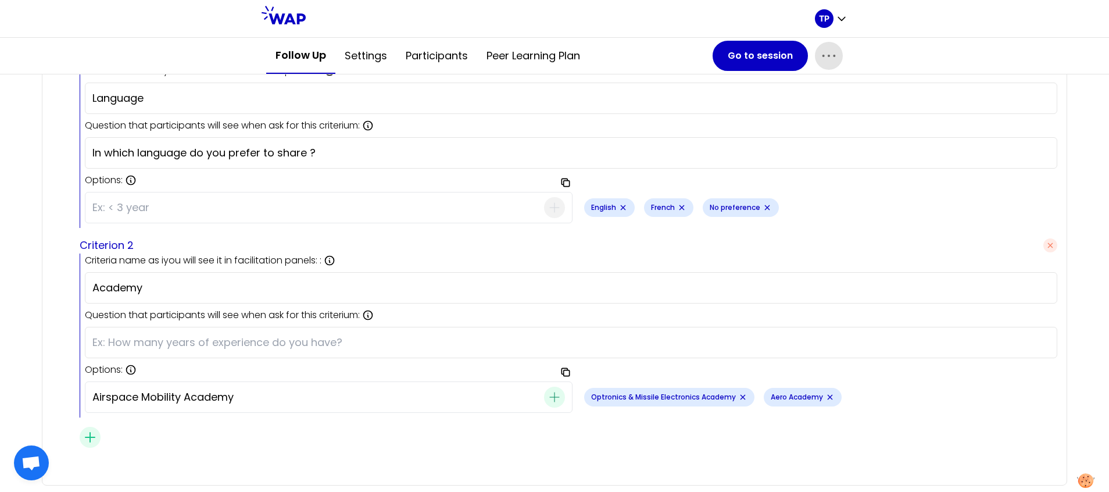
type input "Airspace Mobility Academy"
click at [552, 395] on icon "button" at bounding box center [554, 397] width 14 height 14
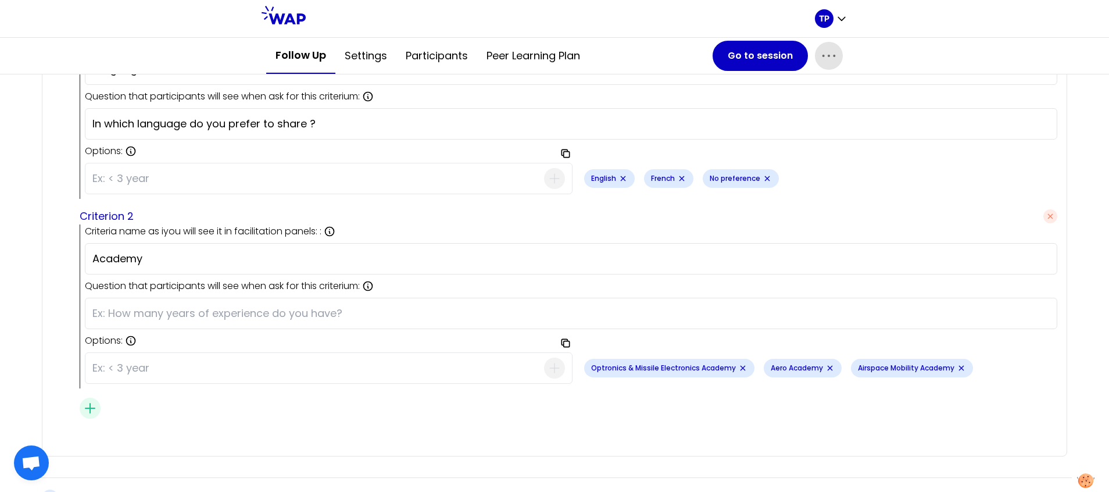
scroll to position [1451, 0]
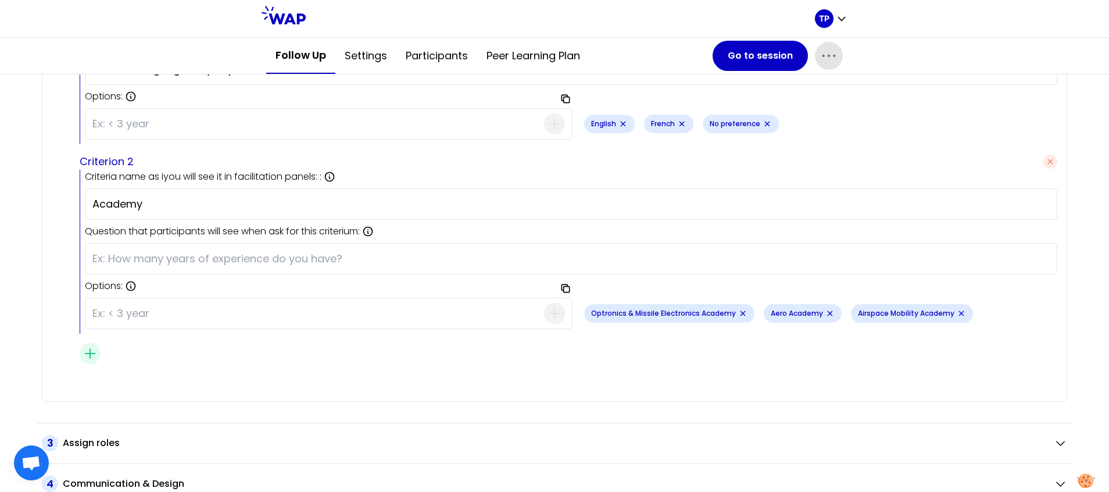
click at [132, 309] on input at bounding box center [318, 313] width 452 height 30
paste input "Airspace Protection Academy"
type input "Airspace Protection Academy"
click at [550, 313] on icon "button" at bounding box center [554, 313] width 9 height 9
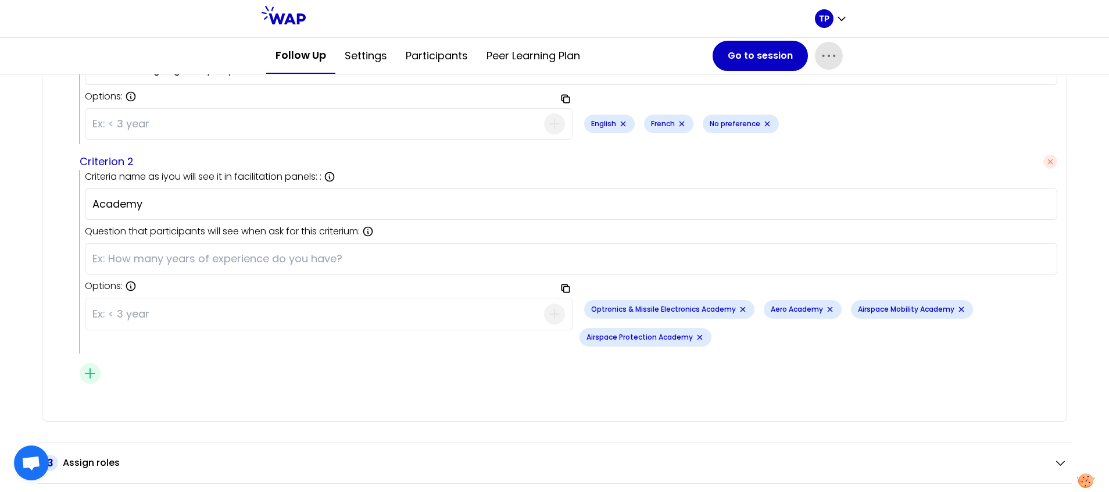
click at [166, 307] on input at bounding box center [318, 314] width 452 height 30
paste input "Bids & Project Academy"
type input "Bids & Project Academy"
click at [549, 313] on icon "button" at bounding box center [554, 314] width 14 height 14
click at [151, 316] on input at bounding box center [318, 314] width 452 height 30
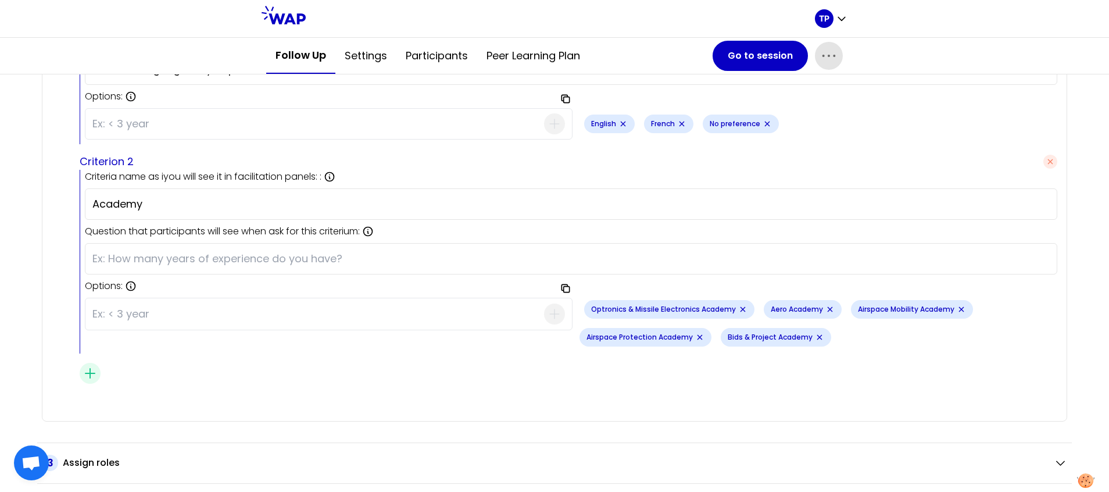
paste input "Communication Academy"
type input "Communication Academy"
click at [547, 313] on icon "button" at bounding box center [554, 314] width 14 height 14
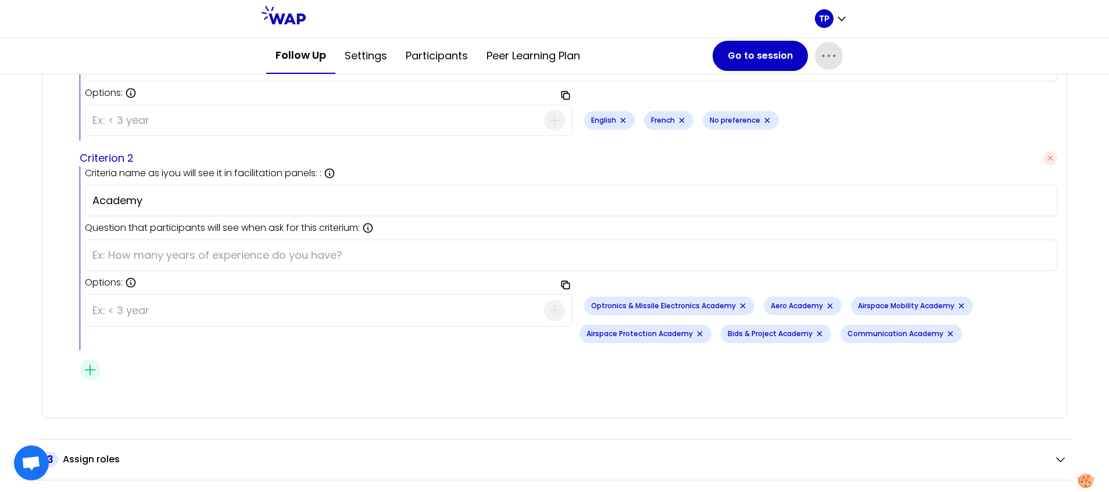
scroll to position [1455, 0]
click at [144, 317] on input at bounding box center [318, 309] width 452 height 30
click at [267, 321] on input at bounding box center [318, 309] width 452 height 30
paste input "Contract Management Academy"
type input "Contract Management Academy"
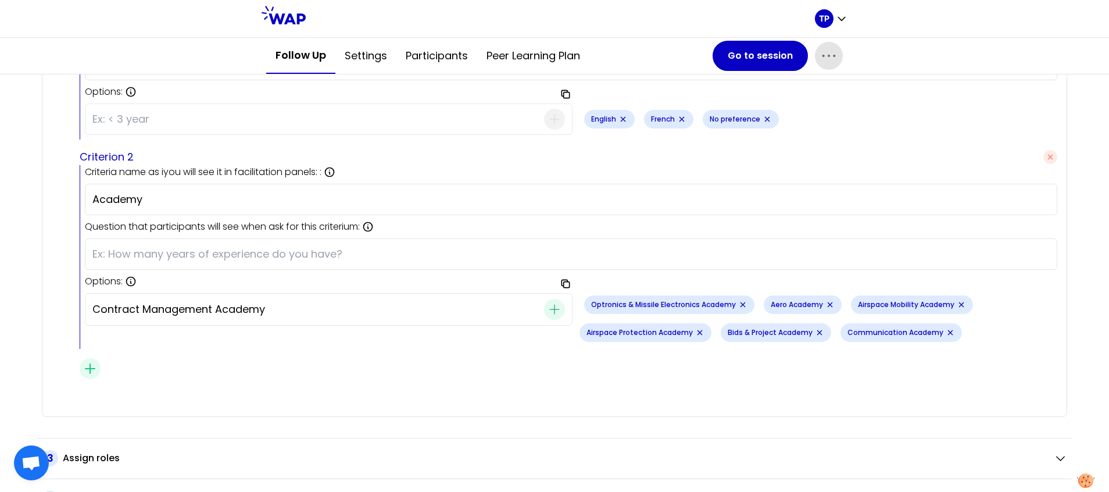
click at [547, 314] on icon "button" at bounding box center [554, 309] width 14 height 14
